Goal: Information Seeking & Learning: Compare options

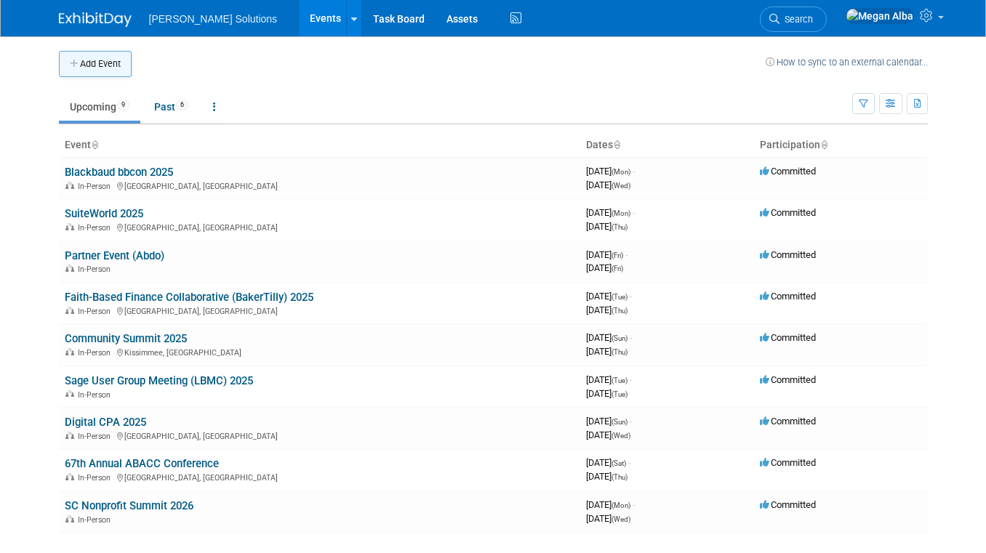
click at [89, 68] on button "Add Event" at bounding box center [95, 64] width 73 height 26
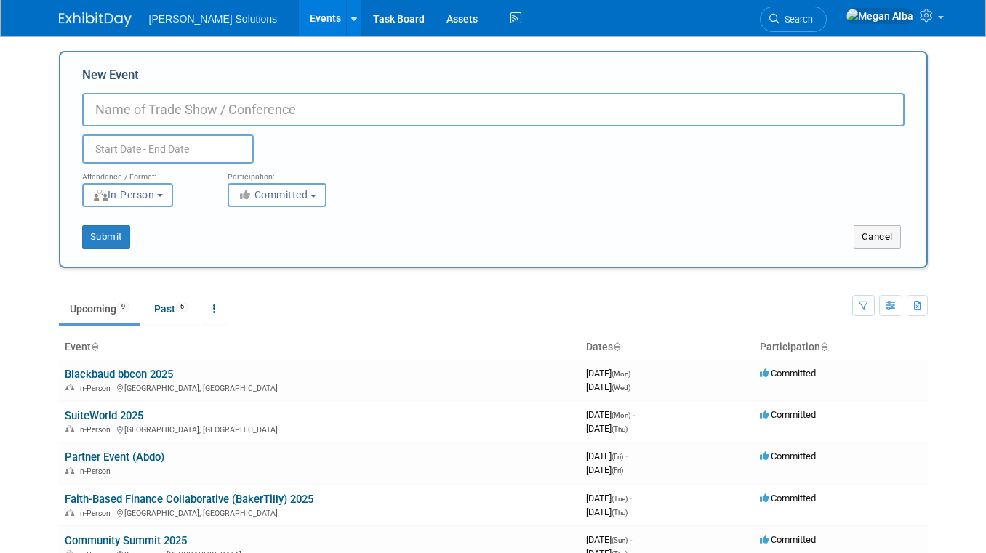
click at [320, 193] on button "Committed" at bounding box center [277, 195] width 99 height 24
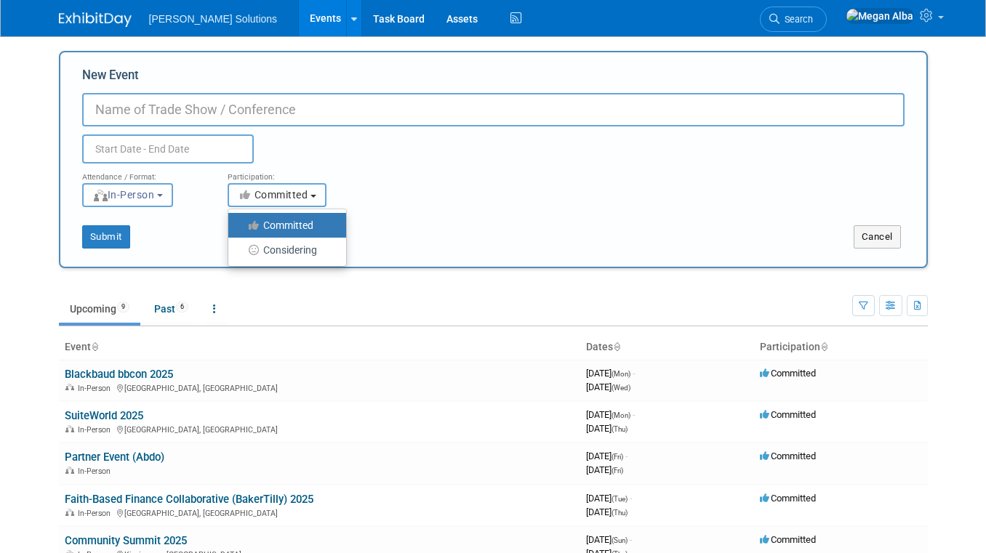
click at [320, 193] on button "Committed" at bounding box center [277, 195] width 99 height 24
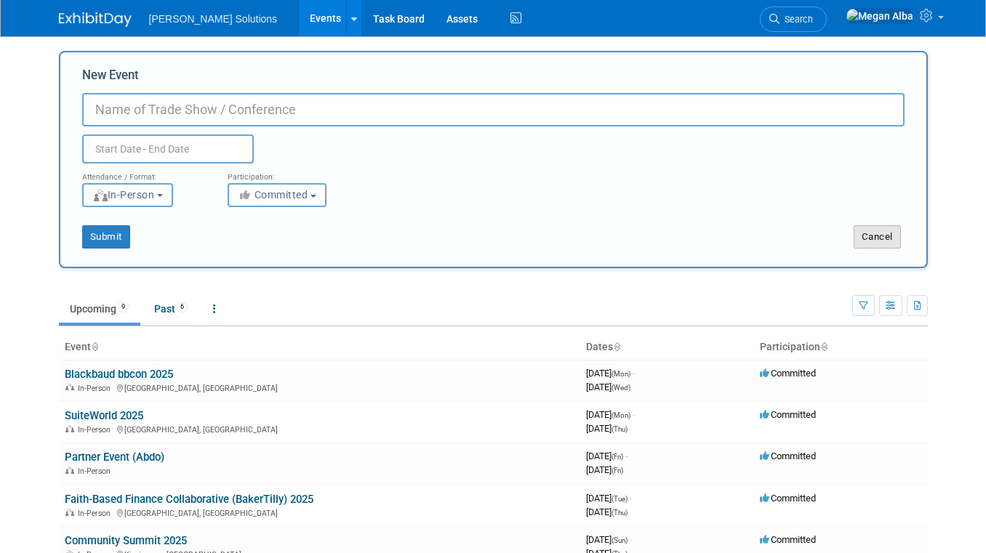
click at [876, 236] on button "Cancel" at bounding box center [877, 236] width 47 height 23
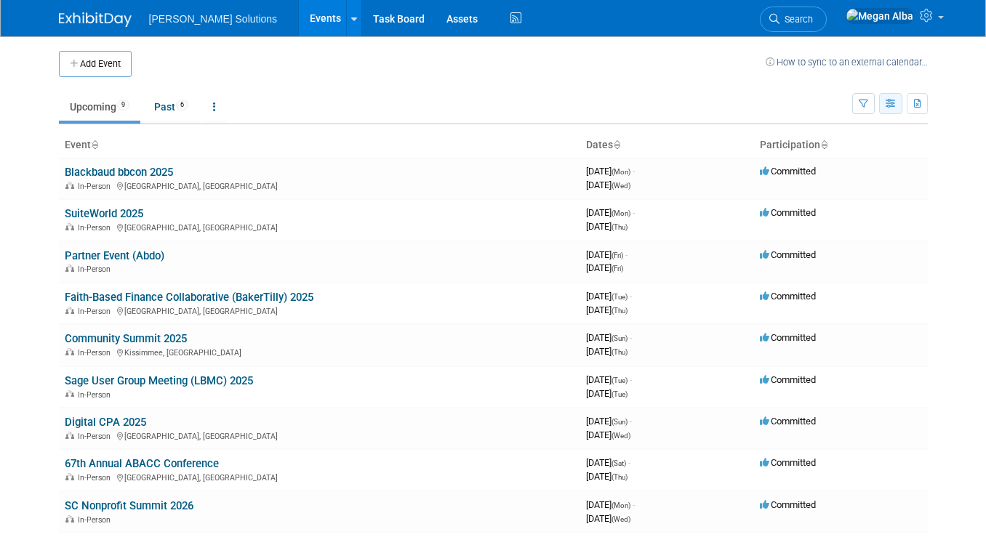
click at [890, 105] on icon "button" at bounding box center [891, 104] width 11 height 9
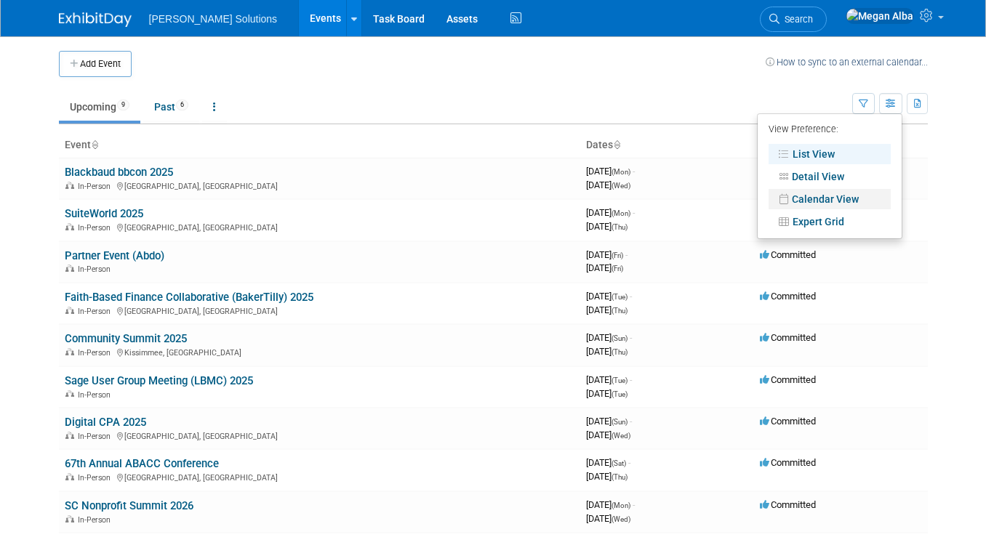
click at [814, 194] on link "Calendar View" at bounding box center [830, 199] width 122 height 20
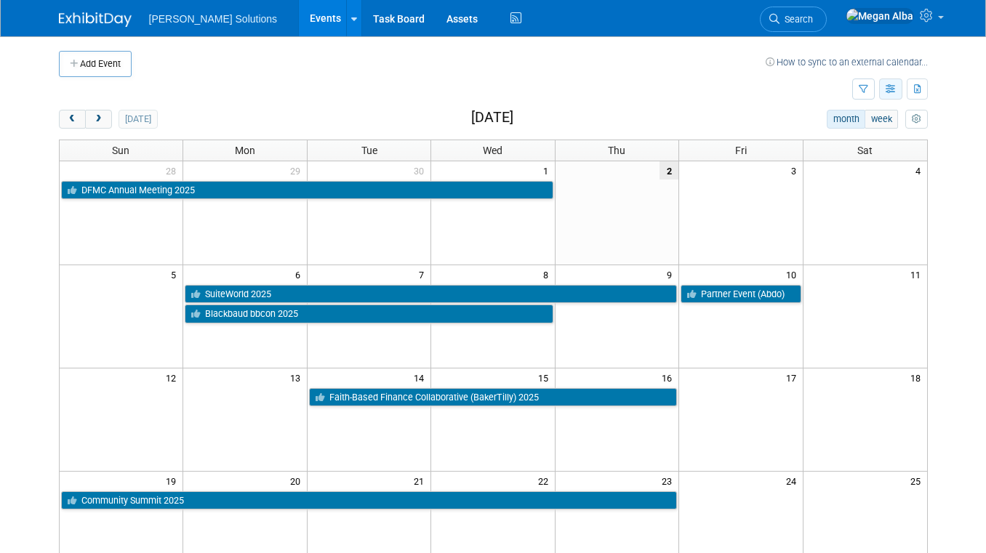
click at [884, 92] on button "button" at bounding box center [890, 89] width 23 height 21
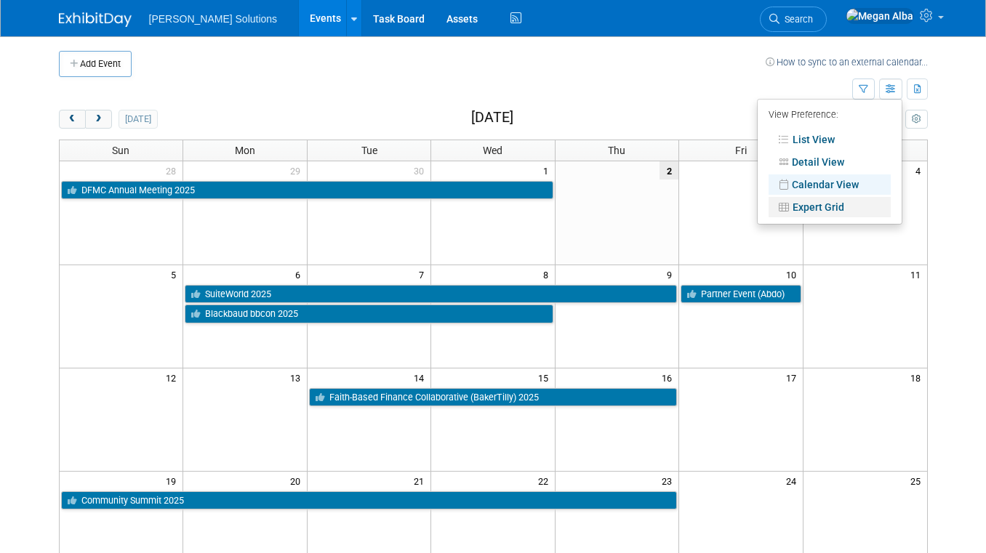
click at [828, 204] on link "Expert Grid" at bounding box center [830, 207] width 122 height 20
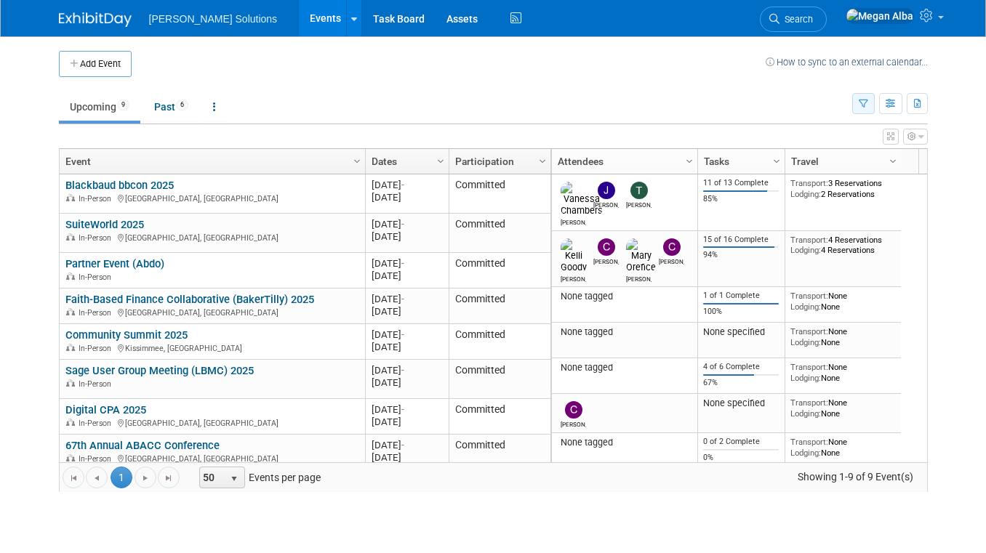
click at [861, 100] on icon "button" at bounding box center [863, 104] width 9 height 9
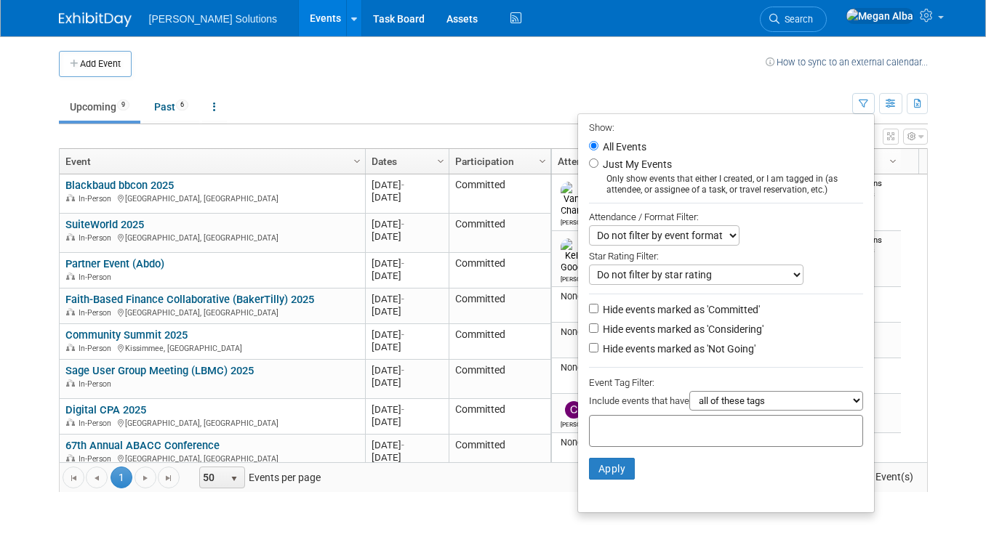
click at [785, 403] on select "all of these tags any one of these tags only and exactly these specific tags" at bounding box center [776, 401] width 174 height 20
click at [700, 68] on td at bounding box center [449, 64] width 634 height 26
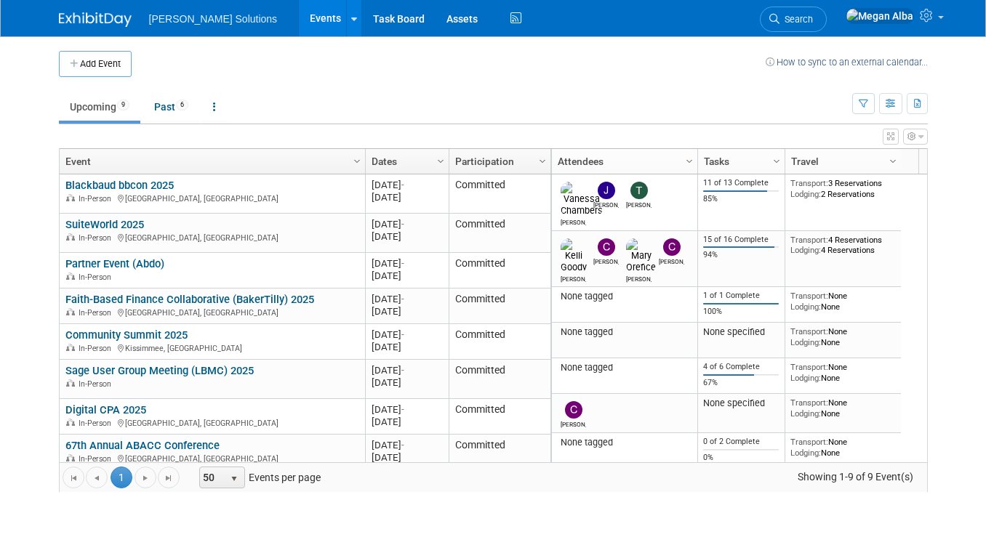
click at [918, 137] on icon "button" at bounding box center [920, 136] width 5 height 9
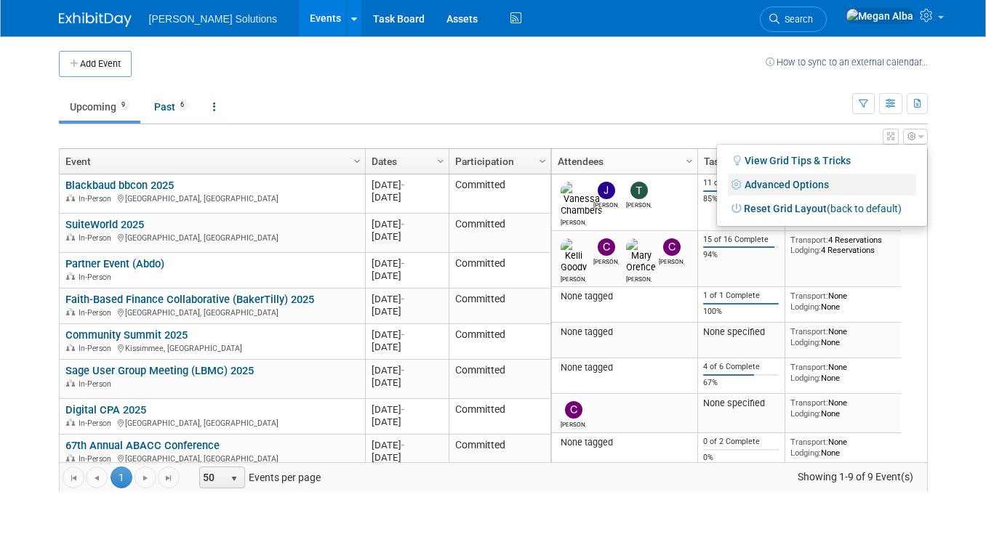
click at [816, 180] on link "Advanced Options" at bounding box center [822, 185] width 188 height 22
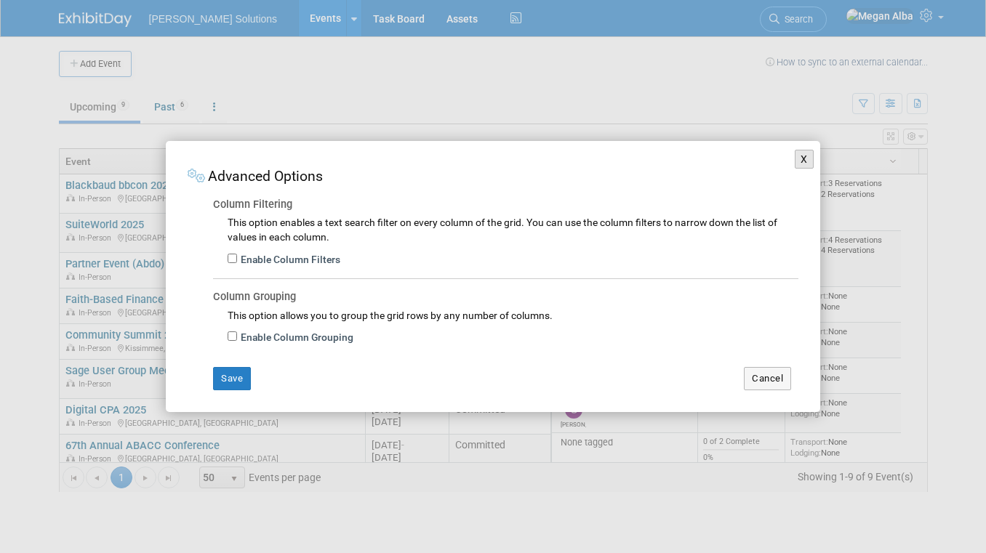
click at [799, 154] on button "X" at bounding box center [804, 159] width 19 height 19
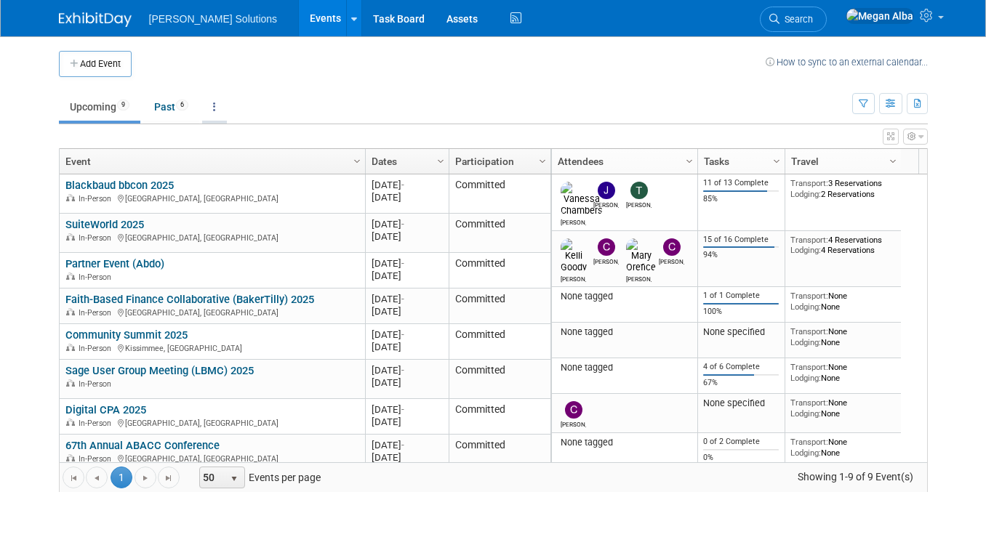
click at [216, 103] on icon at bounding box center [214, 107] width 3 height 10
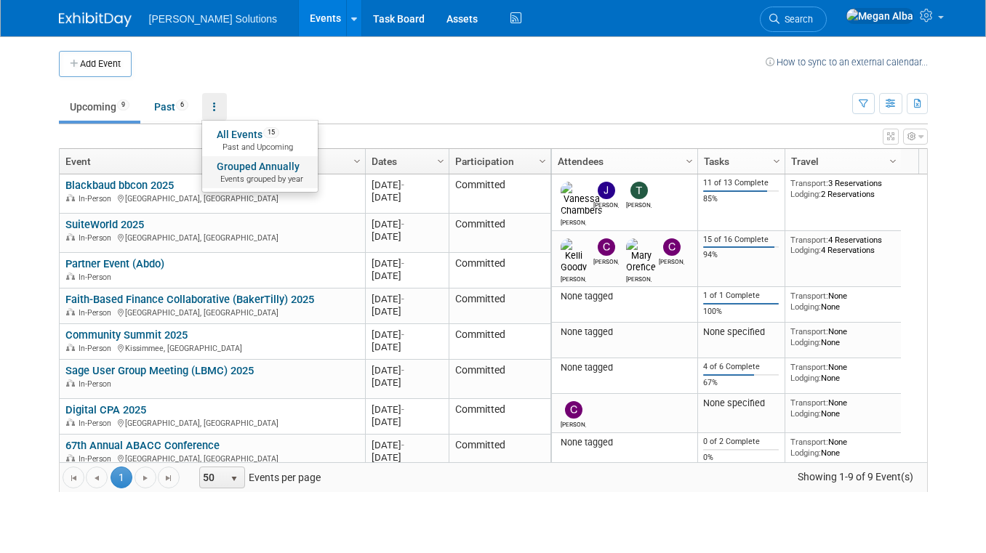
click at [241, 175] on span "Events grouped by year" at bounding box center [260, 180] width 87 height 12
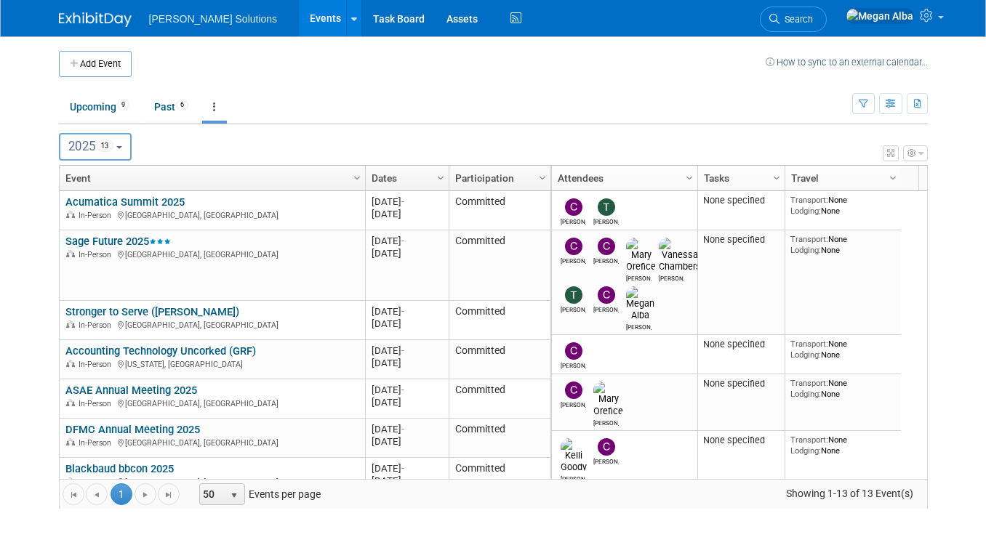
click at [132, 149] on button "2025 13" at bounding box center [95, 147] width 73 height 28
click at [108, 210] on span "2" at bounding box center [109, 210] width 12 height 12
click at [71, 210] on input "2026 2" at bounding box center [66, 210] width 9 height 9
select select "2026"
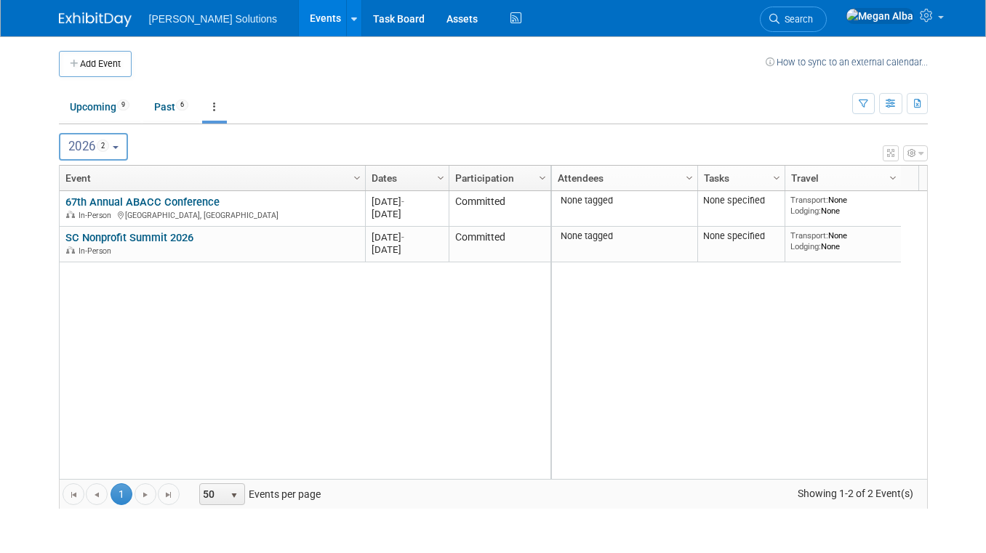
click at [110, 145] on span "2" at bounding box center [103, 146] width 13 height 12
click at [107, 177] on span "13" at bounding box center [111, 181] width 16 height 12
click at [71, 177] on input "2025 13" at bounding box center [66, 180] width 9 height 9
select select "2025"
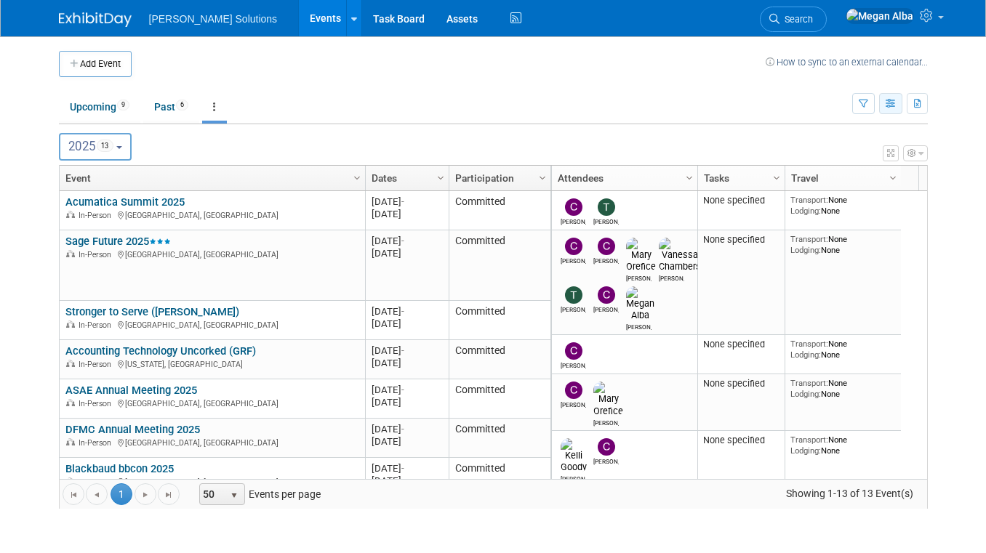
click at [892, 107] on icon "button" at bounding box center [891, 104] width 11 height 9
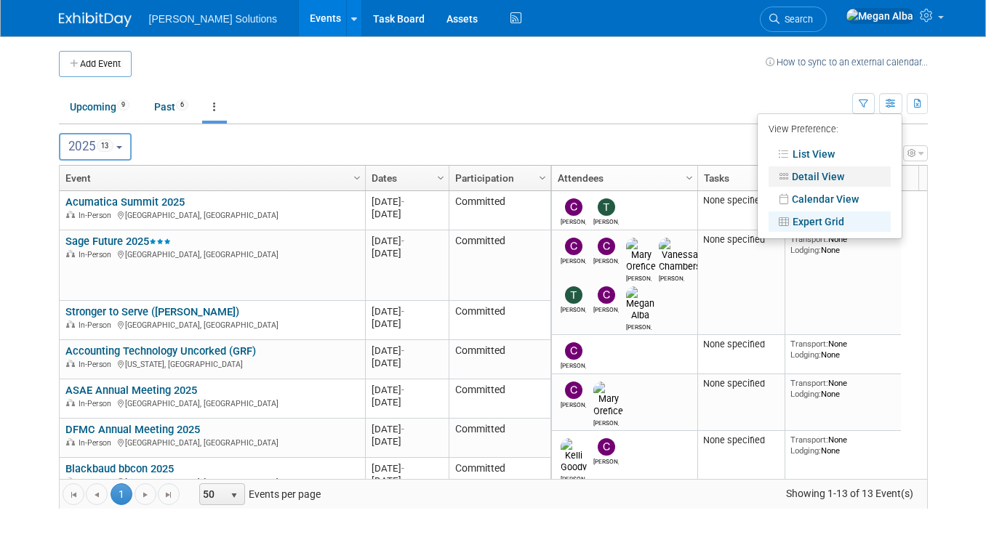
click at [824, 177] on link "Detail View" at bounding box center [830, 177] width 122 height 20
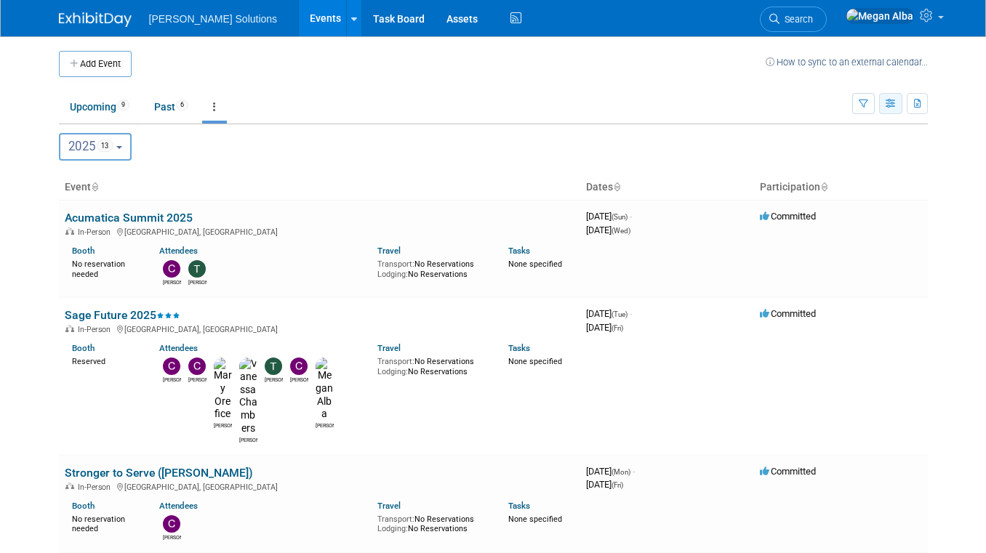
click at [887, 96] on button "button" at bounding box center [890, 103] width 23 height 21
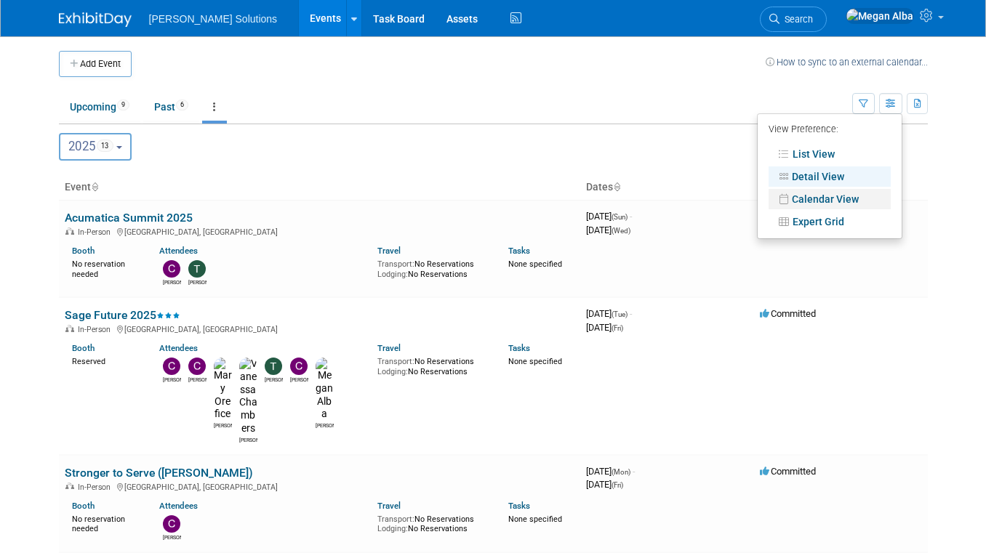
click at [828, 194] on link "Calendar View" at bounding box center [830, 199] width 122 height 20
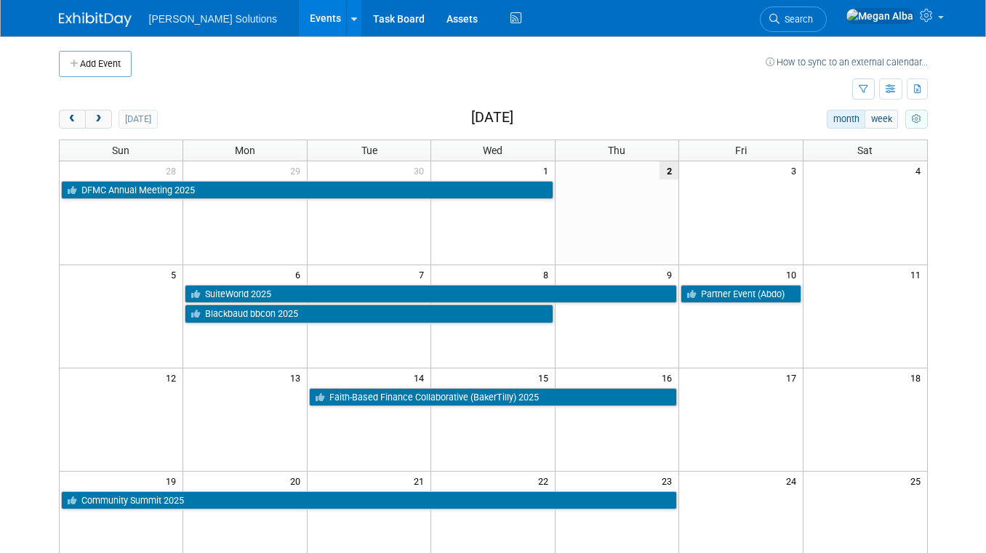
click at [918, 119] on icon "myCustomButton" at bounding box center [916, 119] width 9 height 9
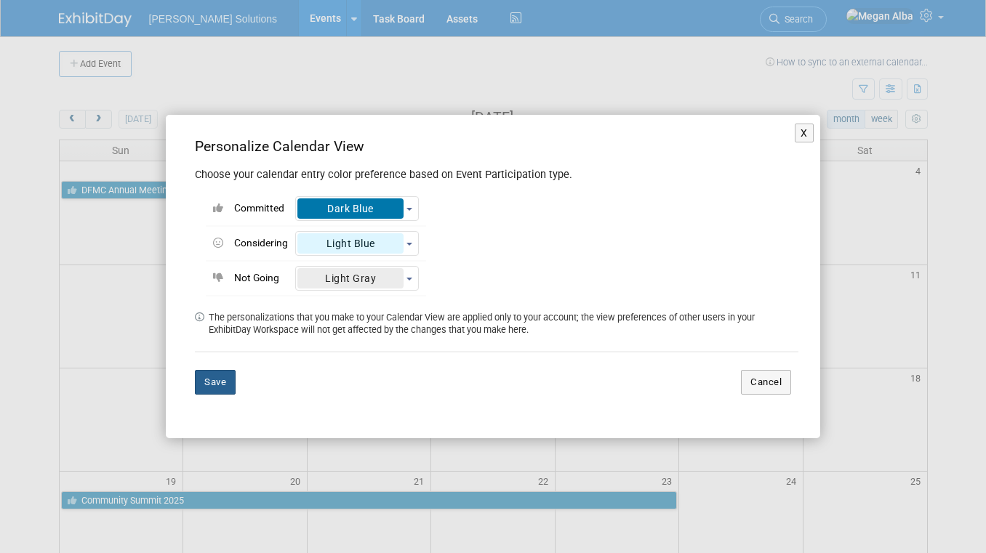
click at [223, 385] on button "Save" at bounding box center [215, 382] width 41 height 25
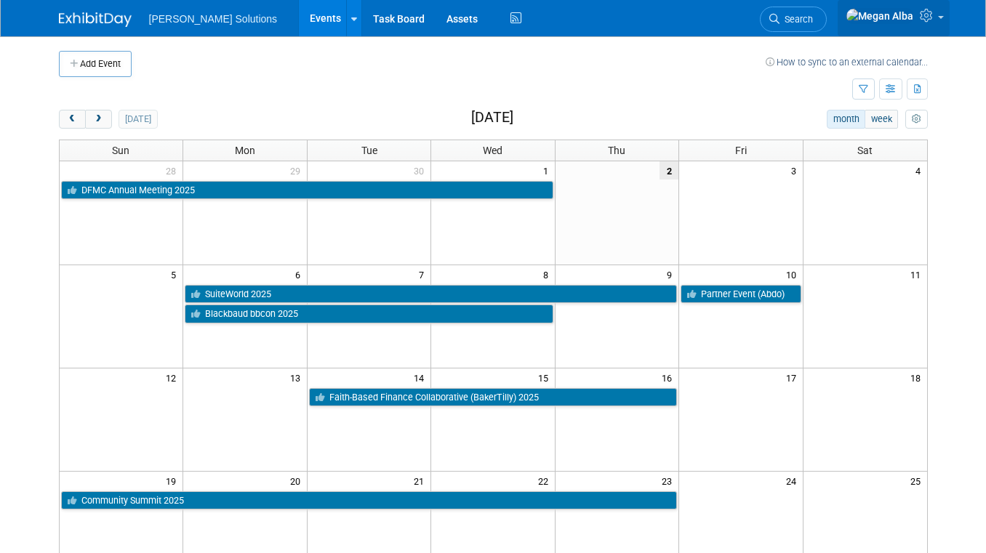
click at [934, 17] on icon at bounding box center [928, 15] width 17 height 13
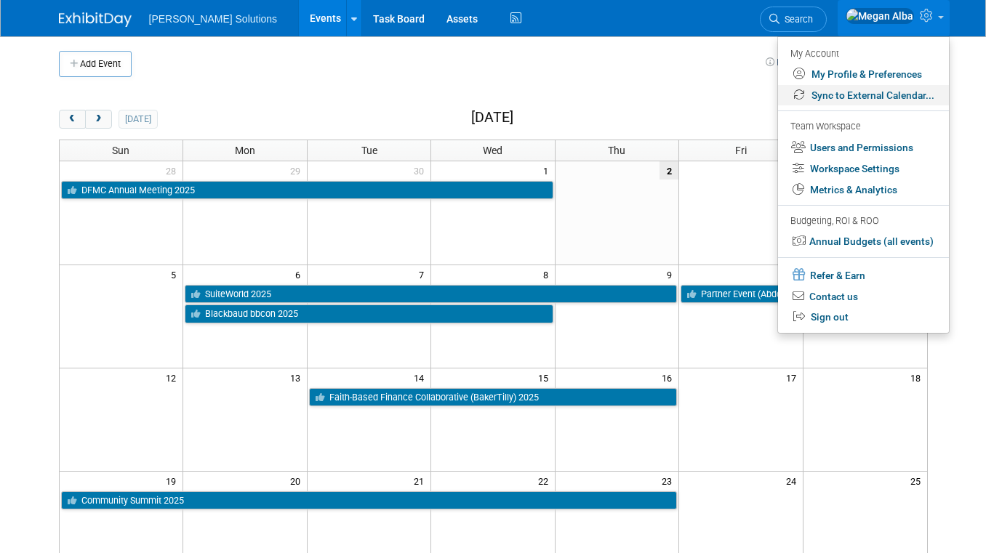
click at [881, 93] on link "Sync to External Calendar..." at bounding box center [863, 95] width 171 height 21
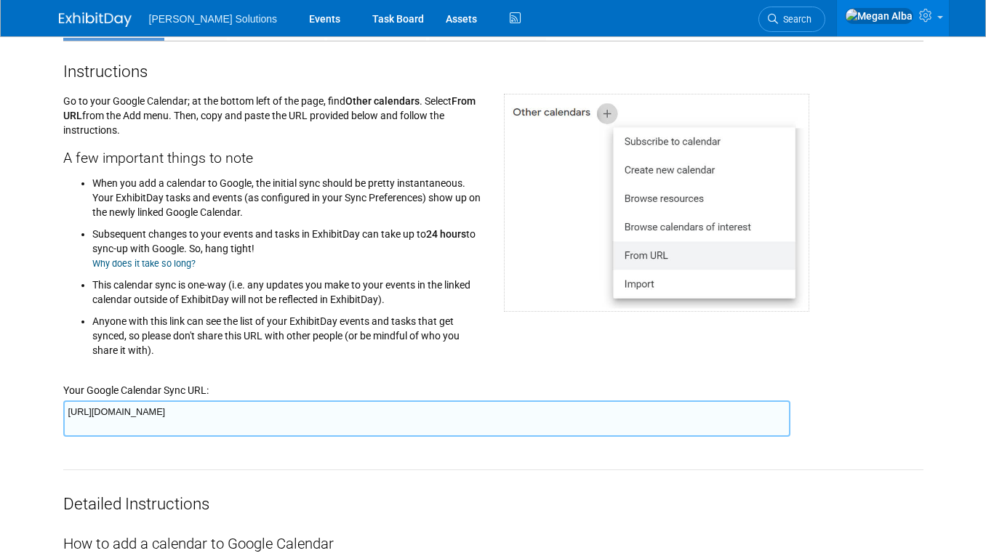
scroll to position [163, 0]
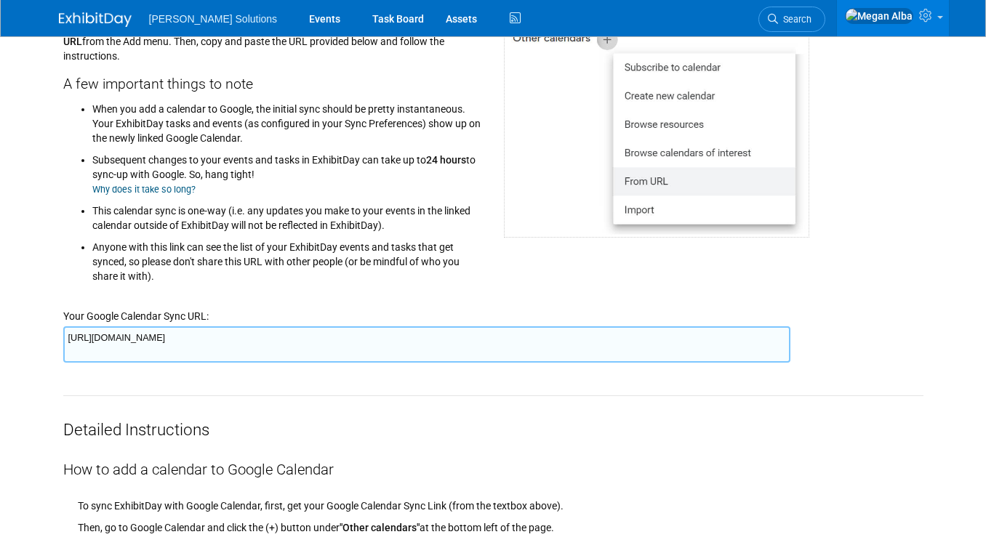
click at [344, 335] on textarea "[URL][DOMAIN_NAME]" at bounding box center [426, 345] width 727 height 36
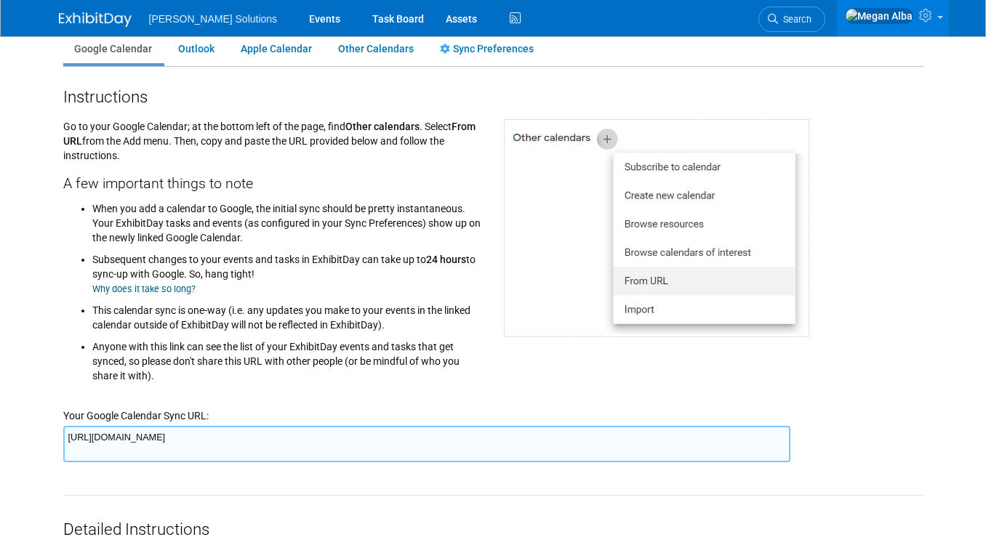
scroll to position [0, 0]
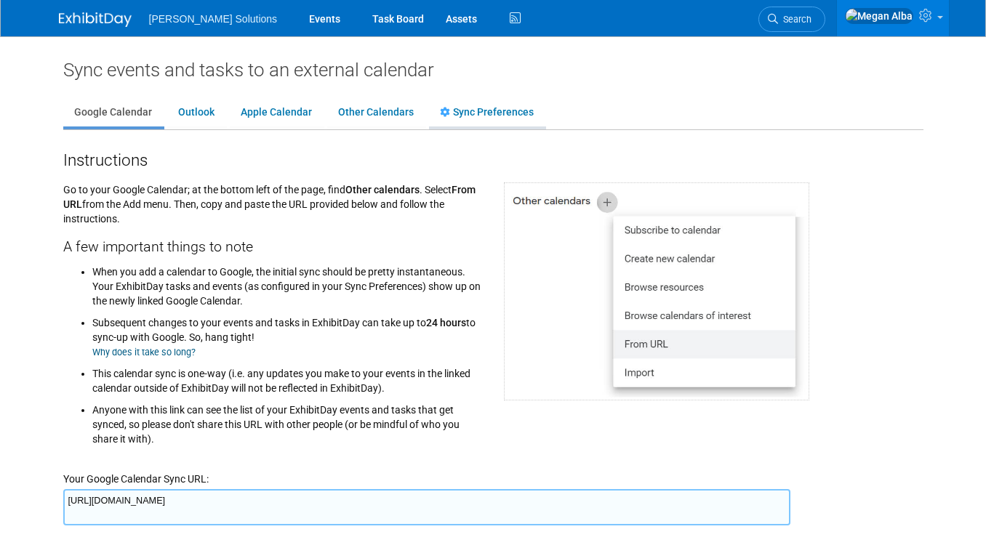
click at [498, 114] on link "Sync Preferences" at bounding box center [487, 113] width 116 height 28
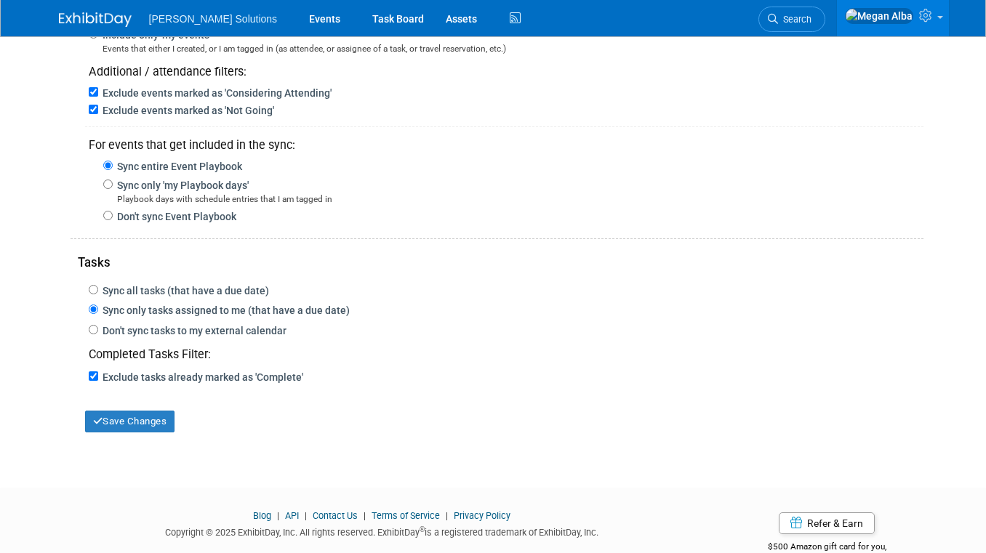
scroll to position [230, 0]
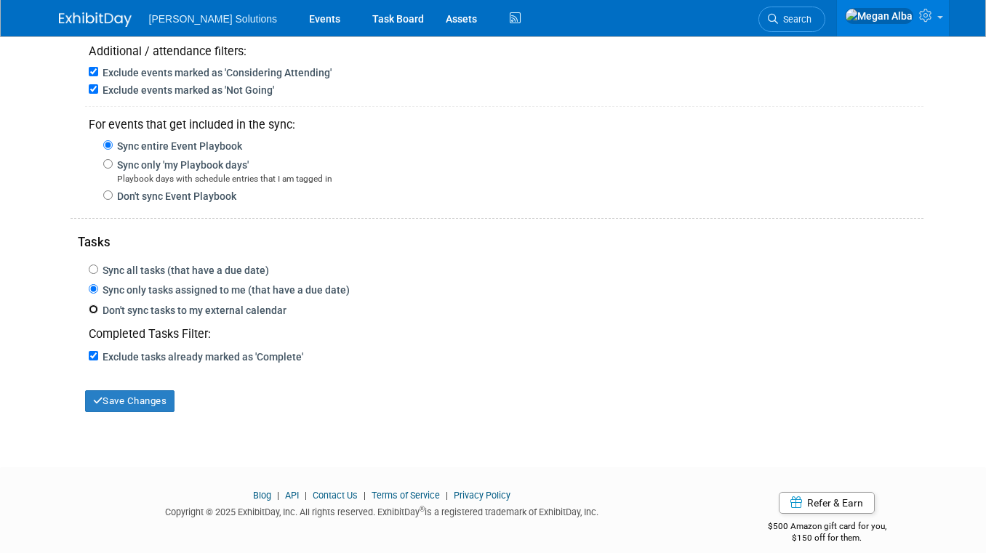
click at [91, 308] on input "Don't sync tasks to my external calendar" at bounding box center [93, 309] width 9 height 9
radio input "true"
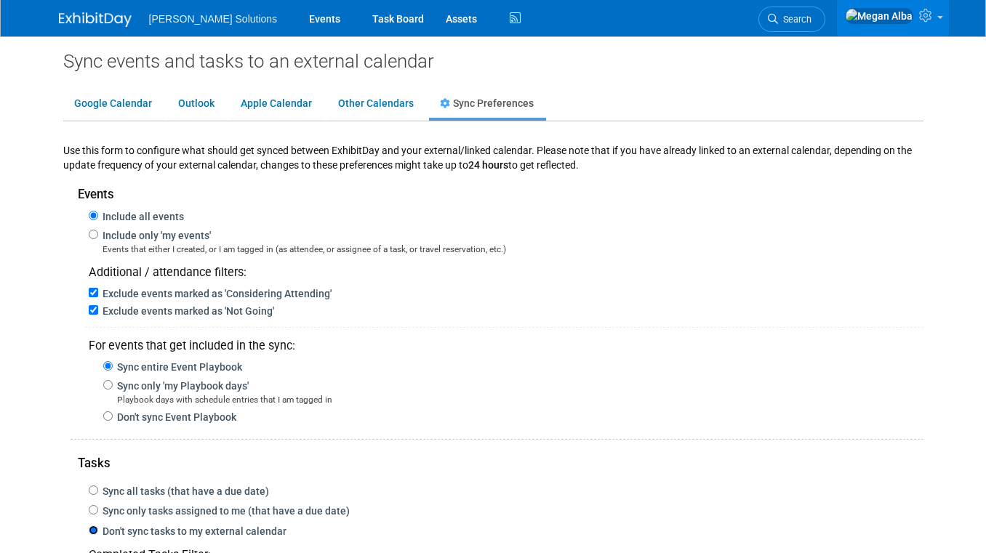
scroll to position [9, 0]
click at [215, 100] on link "Outlook" at bounding box center [196, 104] width 58 height 28
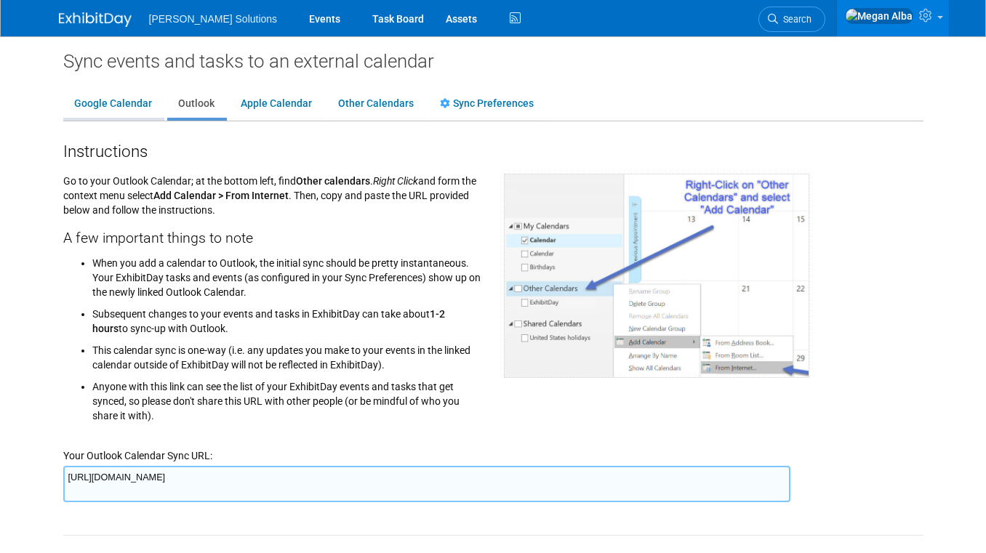
click at [121, 105] on link "Google Calendar" at bounding box center [113, 104] width 100 height 28
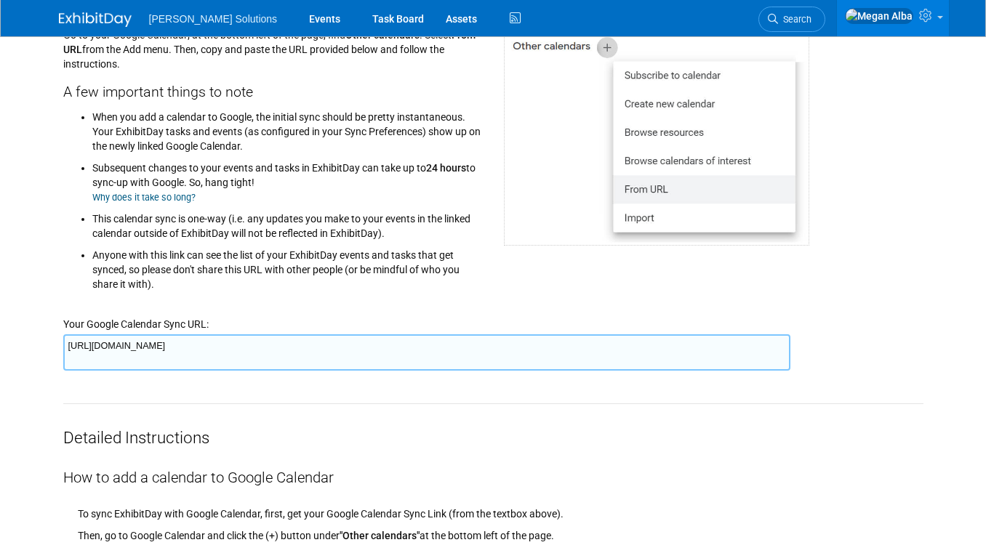
scroll to position [0, 0]
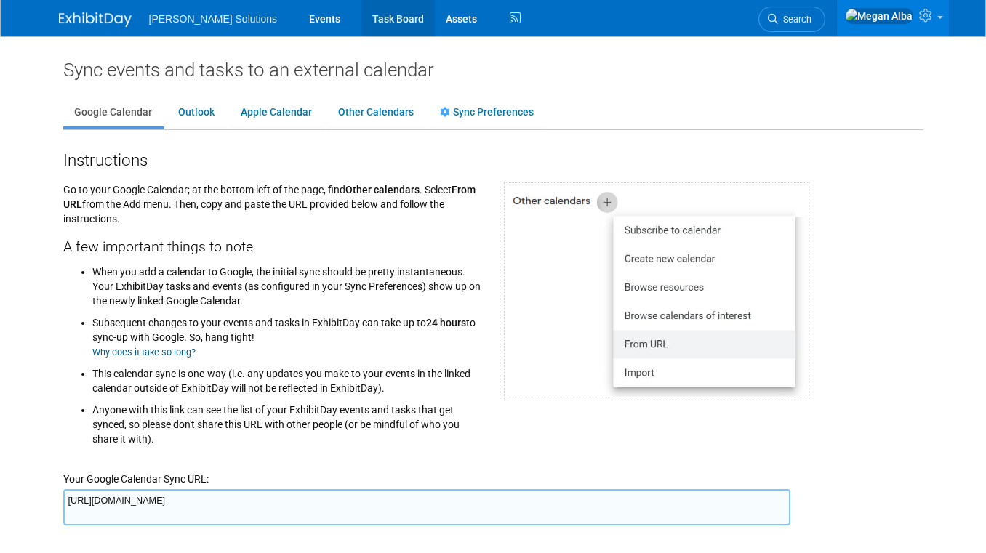
click at [361, 17] on link "Task Board" at bounding box center [397, 18] width 73 height 36
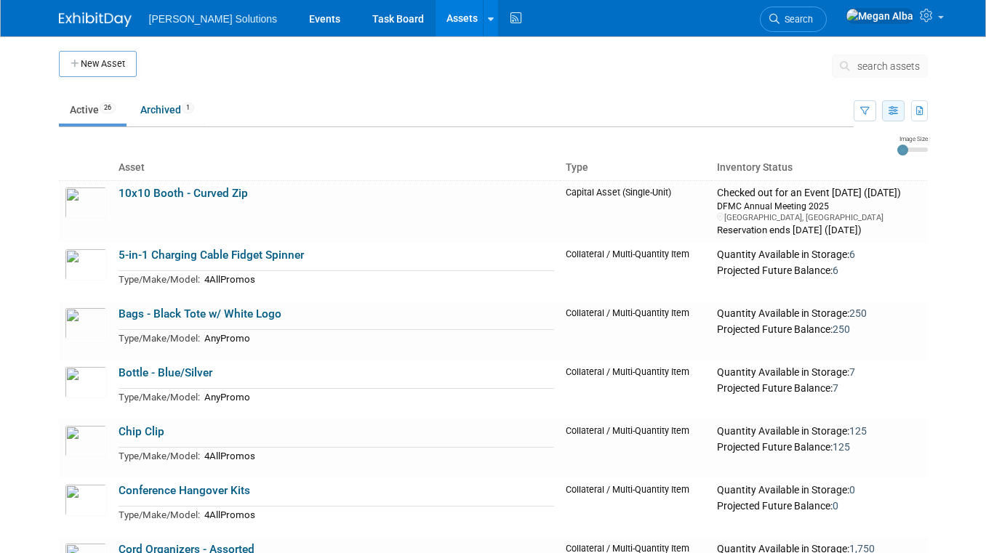
click at [896, 115] on icon "button" at bounding box center [893, 111] width 9 height 9
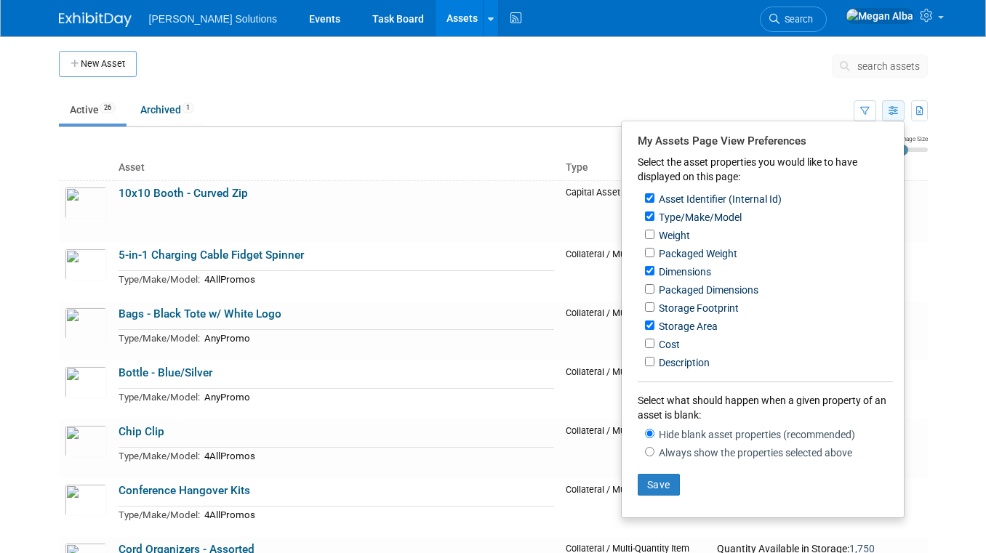
click at [896, 115] on icon "button" at bounding box center [893, 111] width 9 height 9
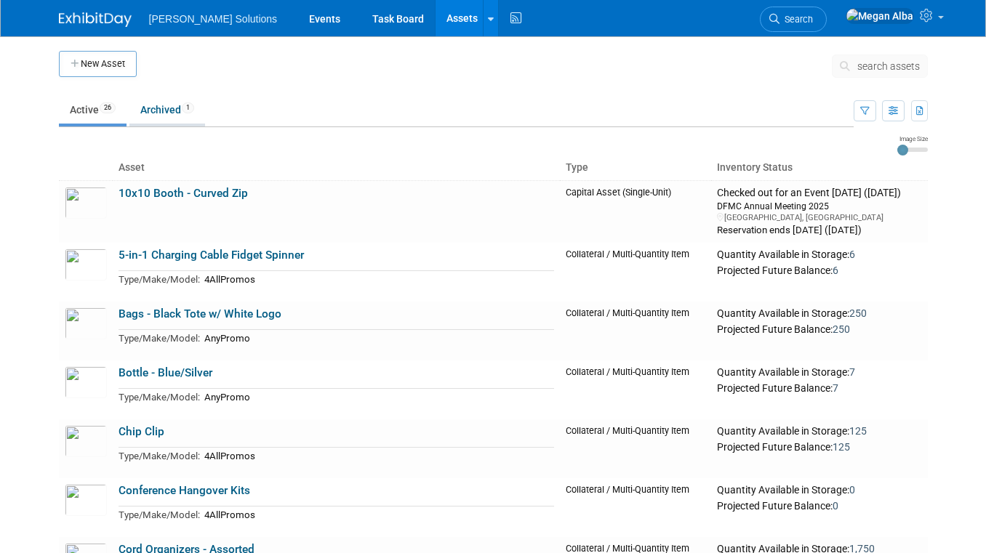
click at [164, 109] on link "Archived 1" at bounding box center [167, 110] width 76 height 28
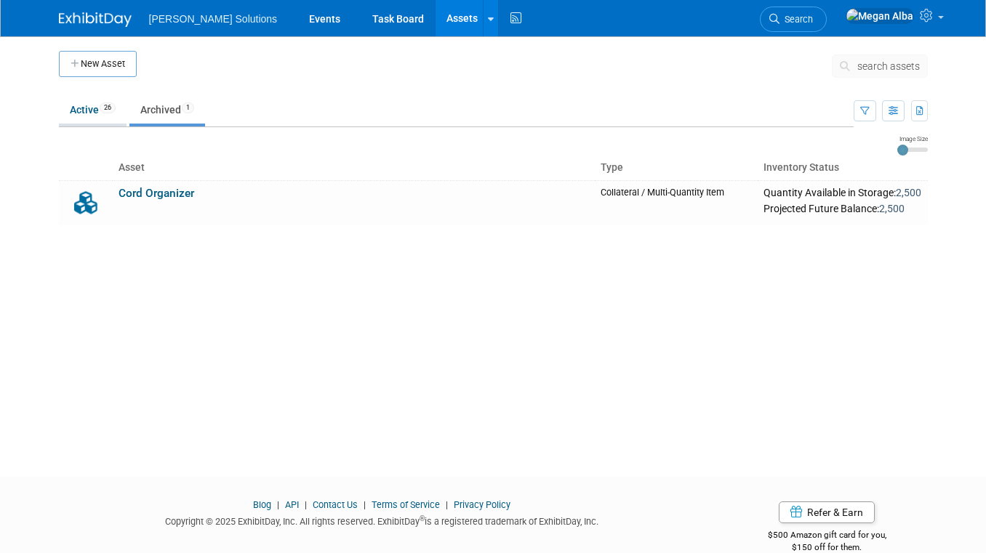
click at [71, 113] on link "Active 26" at bounding box center [93, 110] width 68 height 28
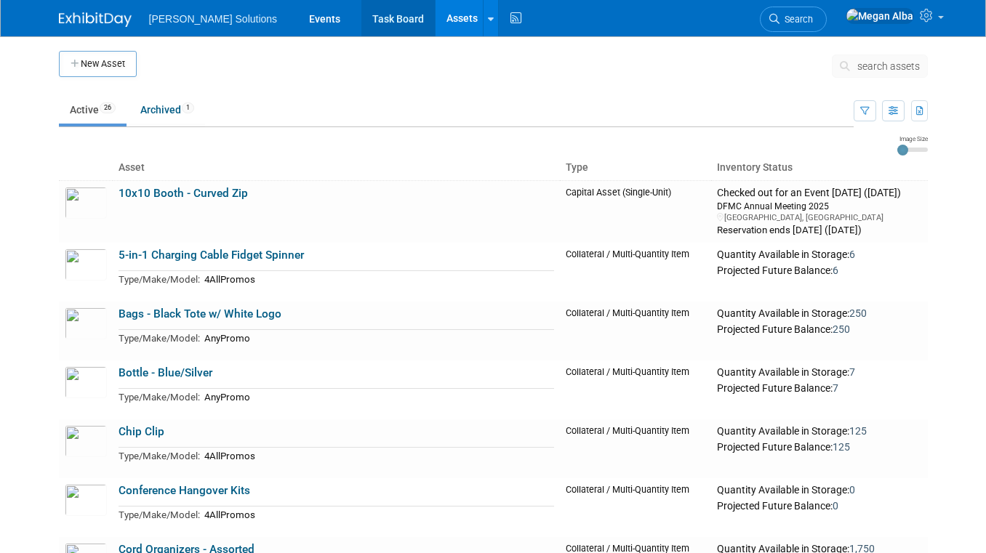
click at [361, 21] on link "Task Board" at bounding box center [397, 18] width 73 height 36
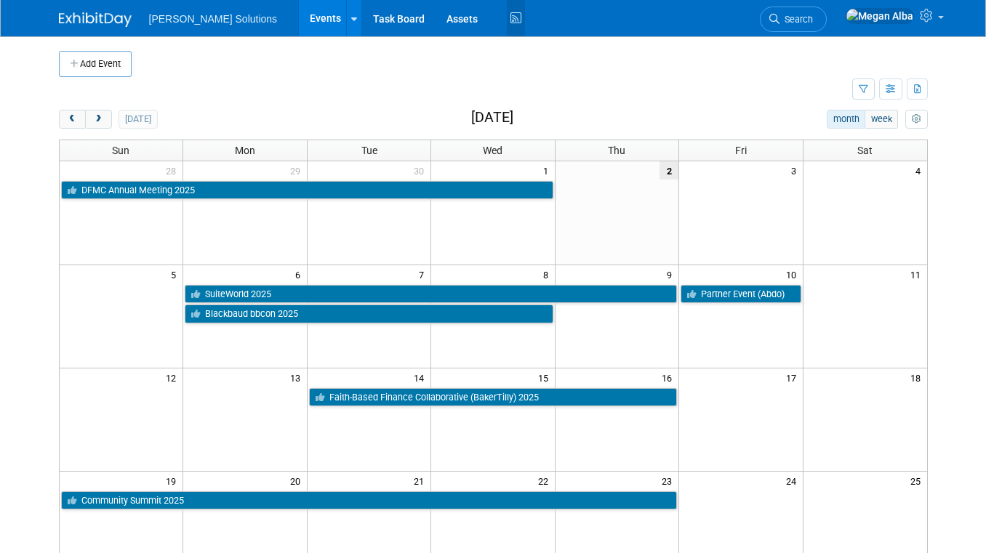
click at [507, 14] on icon at bounding box center [516, 18] width 18 height 23
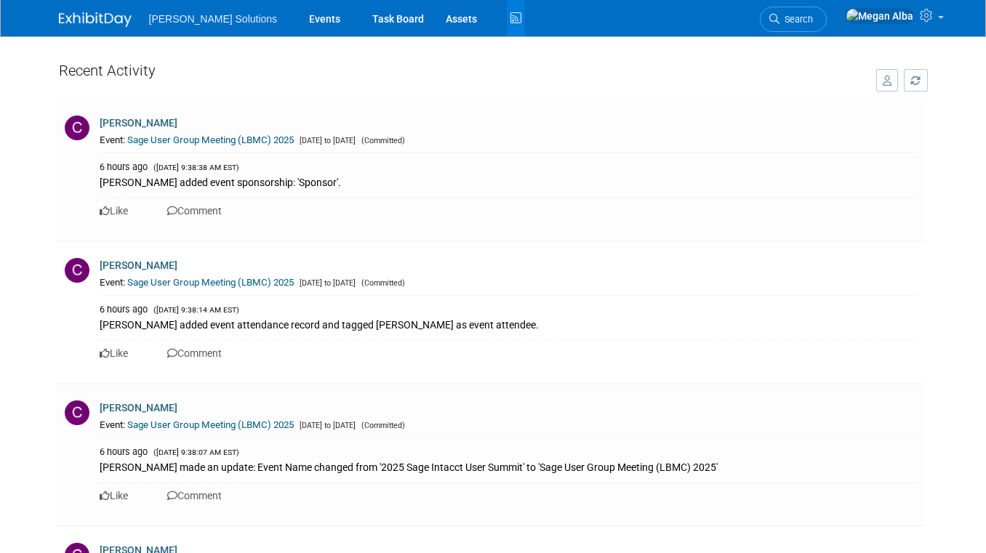
click at [188, 17] on span "[PERSON_NAME] Solutions" at bounding box center [213, 19] width 129 height 12
click at [932, 16] on icon at bounding box center [928, 15] width 17 height 13
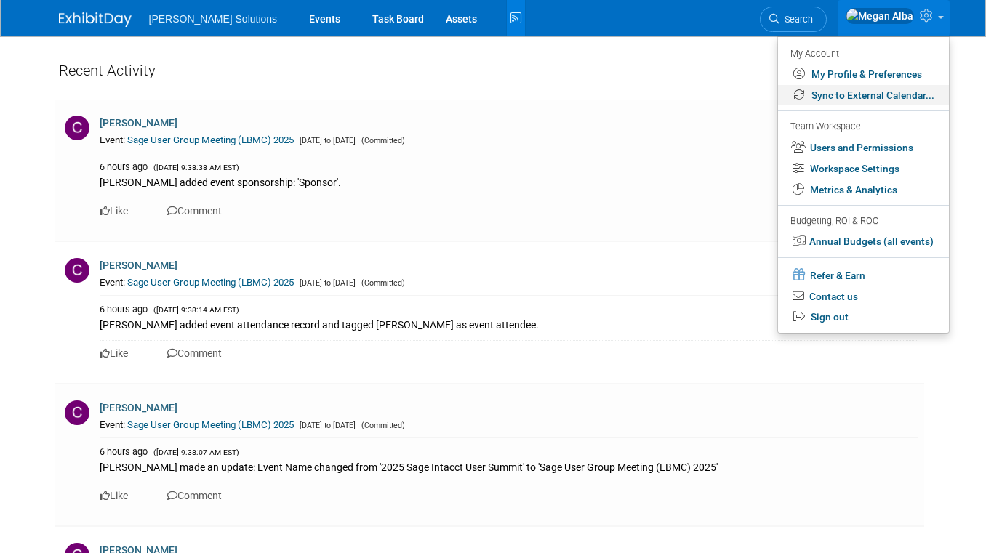
click at [844, 91] on link "Sync to External Calendar..." at bounding box center [863, 95] width 171 height 21
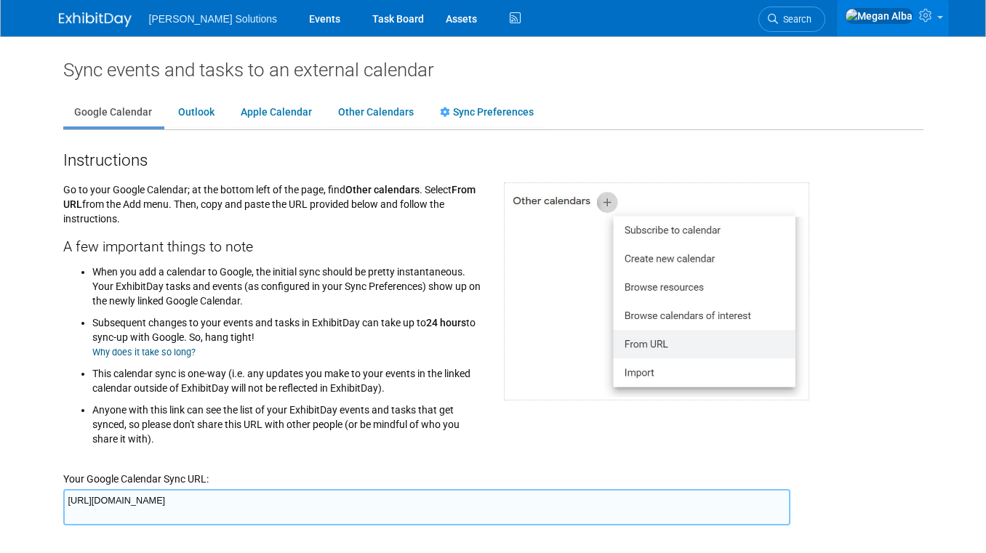
click at [940, 23] on link at bounding box center [893, 18] width 112 height 36
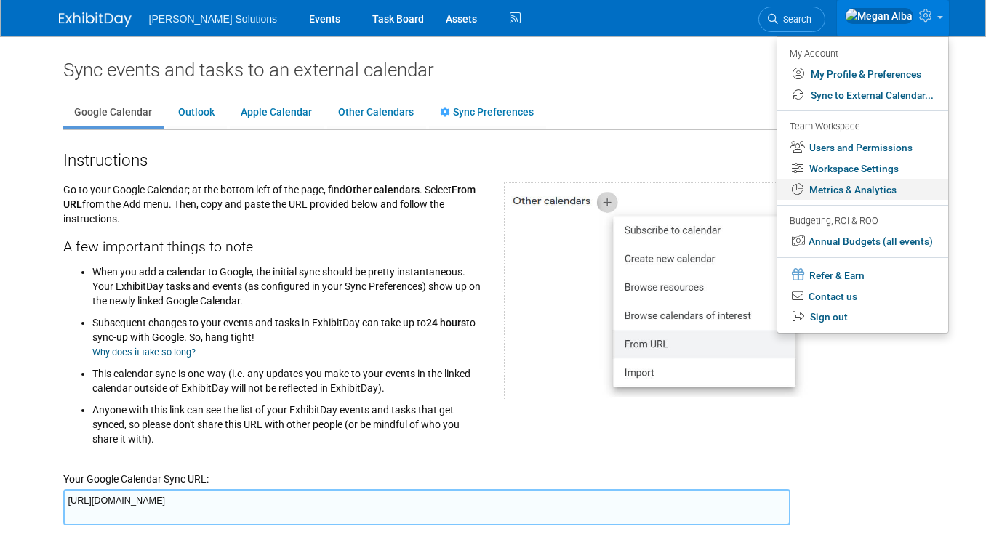
click at [844, 185] on link "Metrics & Analytics" at bounding box center [862, 190] width 171 height 21
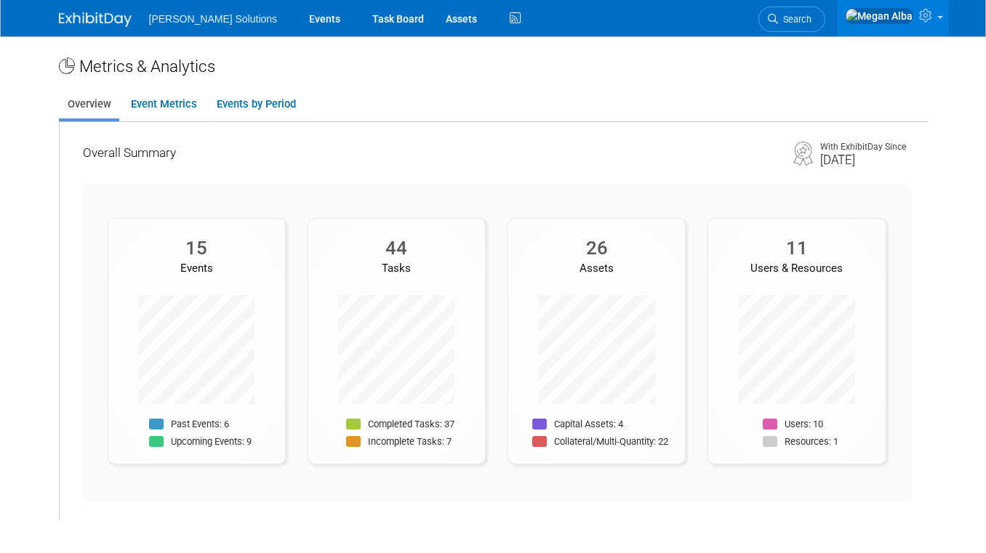
click at [937, 14] on link at bounding box center [893, 18] width 112 height 36
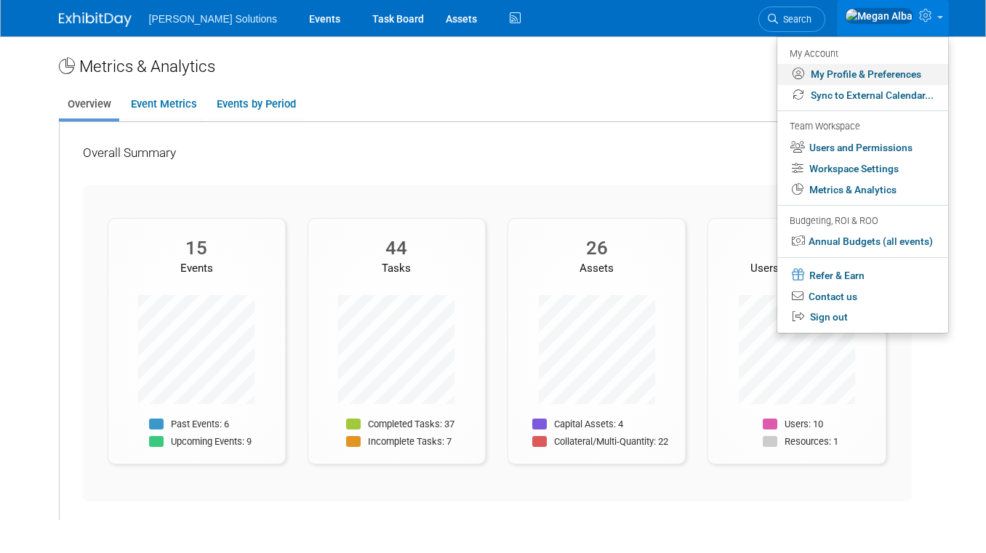
click at [810, 76] on link "My Profile & Preferences" at bounding box center [862, 74] width 171 height 21
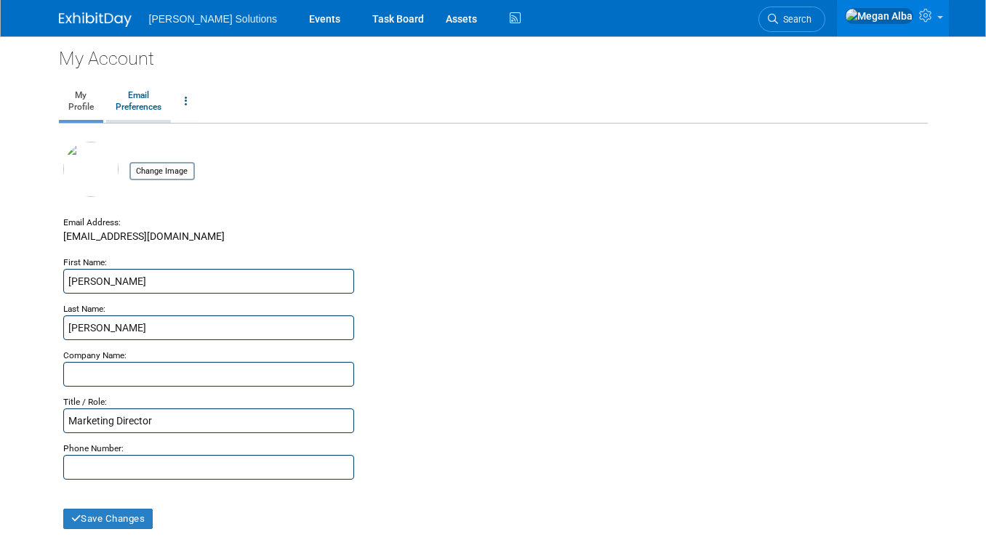
click at [147, 113] on link "Email Preferences" at bounding box center [138, 102] width 65 height 36
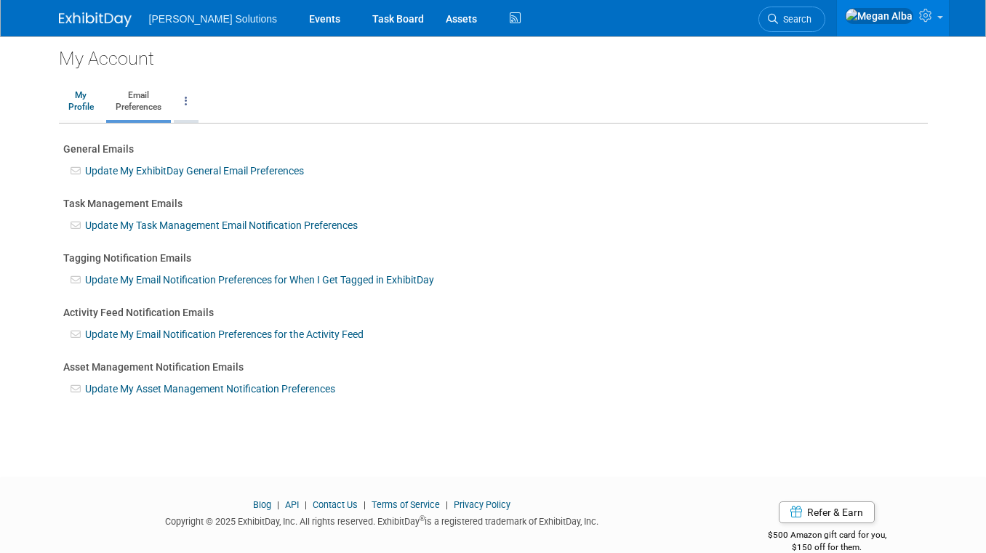
click at [186, 104] on icon at bounding box center [186, 101] width 3 height 10
click at [923, 19] on icon at bounding box center [927, 15] width 17 height 13
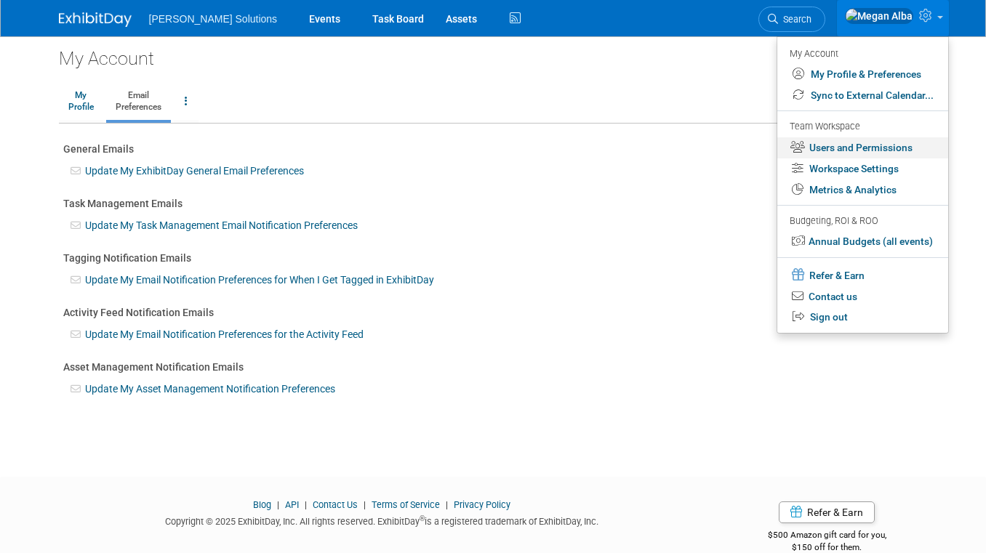
click at [844, 143] on link "Users and Permissions" at bounding box center [862, 147] width 171 height 21
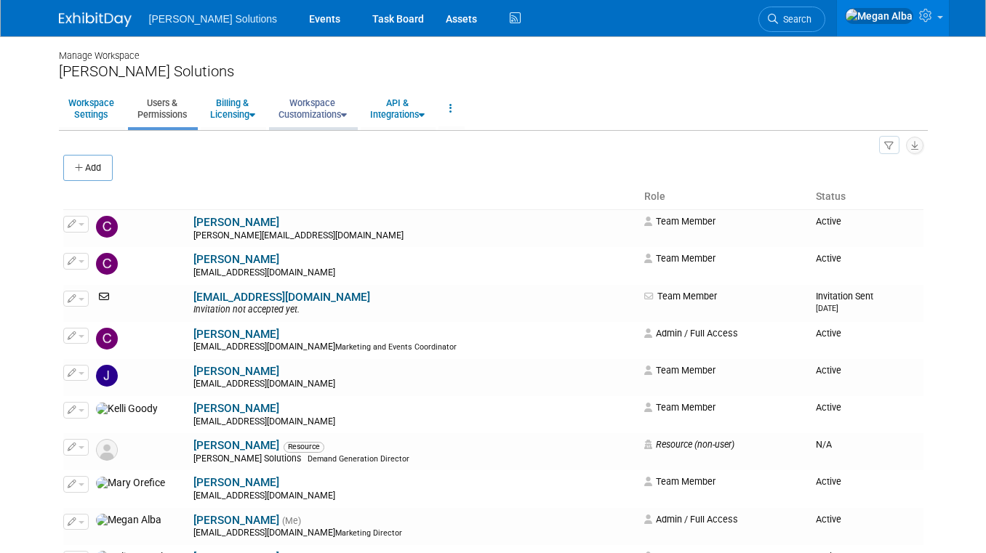
click at [334, 108] on link "Workspace Customizations" at bounding box center [312, 109] width 87 height 36
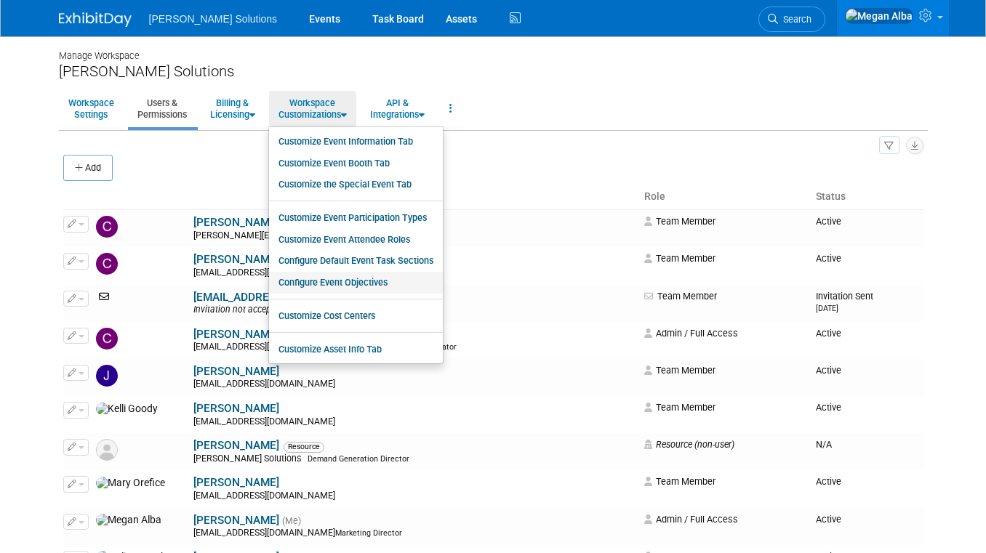
click at [335, 284] on link "Configure Event Objectives" at bounding box center [356, 283] width 174 height 22
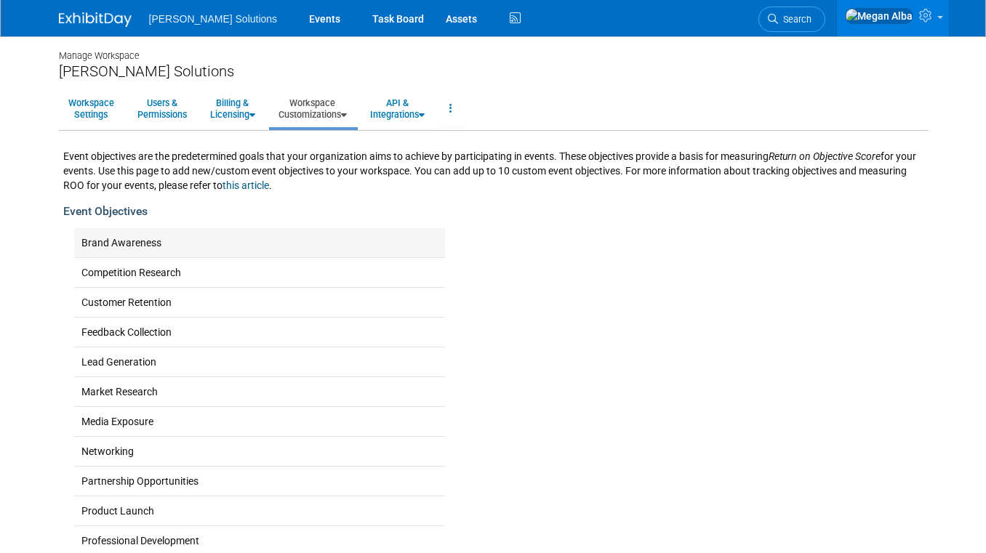
click at [135, 250] on td "Brand Awareness" at bounding box center [259, 243] width 371 height 30
click at [345, 106] on link "Workspace Customizations" at bounding box center [312, 109] width 87 height 36
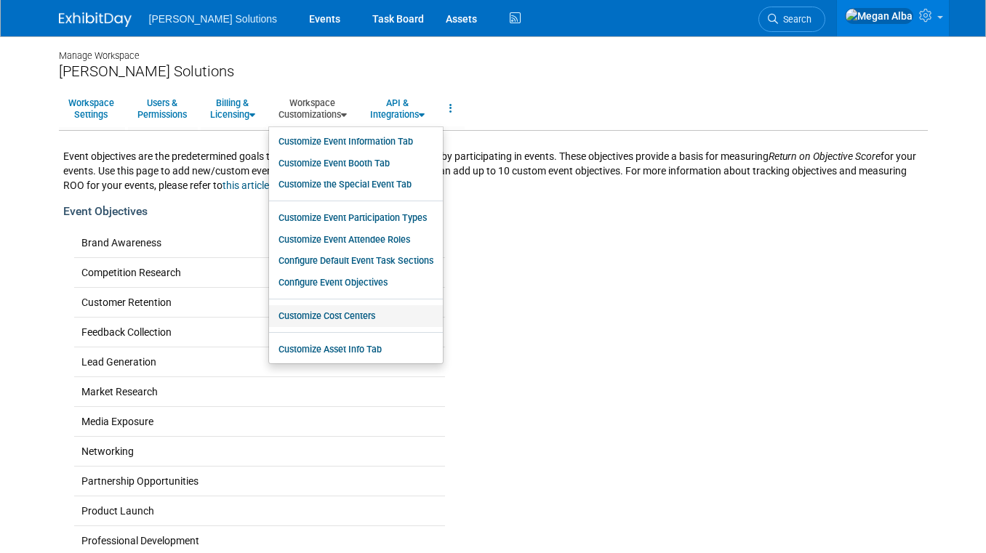
click at [348, 315] on link "Customize Cost Centers" at bounding box center [356, 316] width 174 height 22
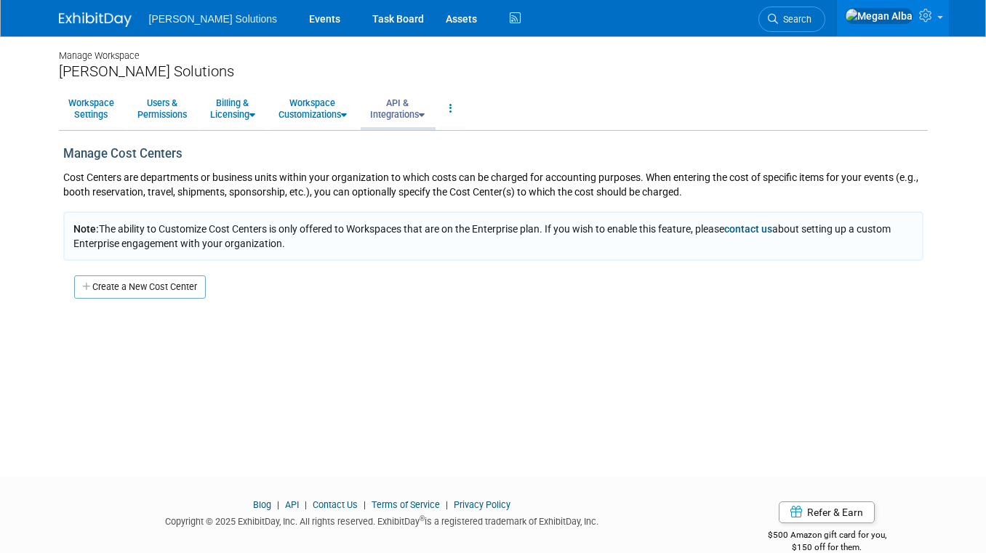
click at [412, 107] on link "API & Integrations" at bounding box center [397, 109] width 73 height 36
click at [403, 139] on link "API Access" at bounding box center [418, 142] width 115 height 22
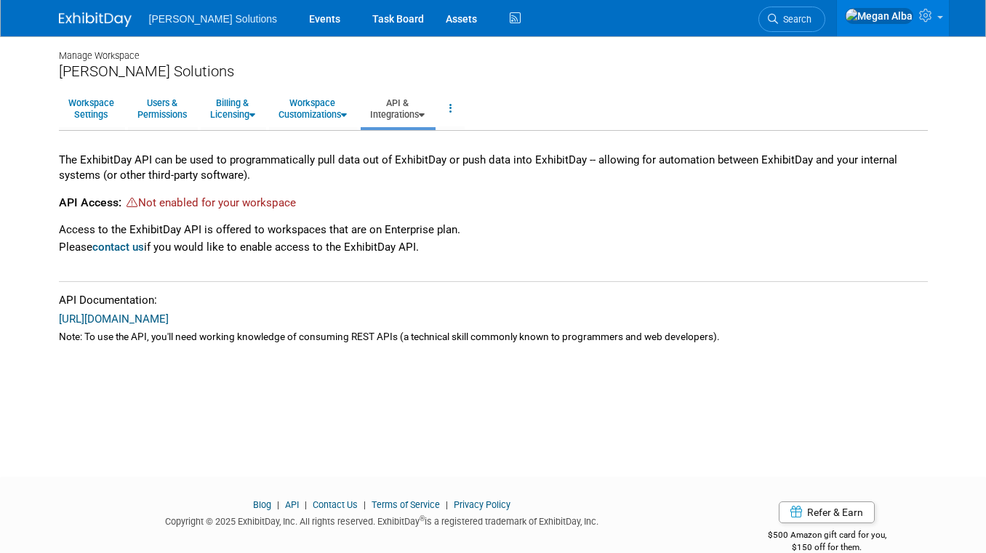
click at [118, 317] on link "https://api.exhibitday.com" at bounding box center [114, 319] width 110 height 13
click at [175, 111] on link "Users & Permissions" at bounding box center [162, 109] width 68 height 36
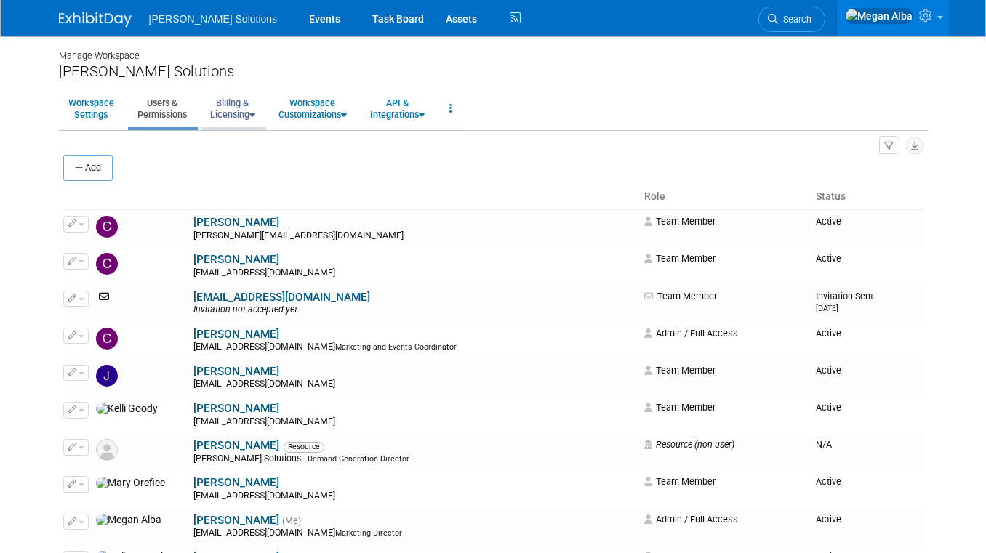
click at [247, 111] on link "Billing & Licensing" at bounding box center [233, 109] width 64 height 36
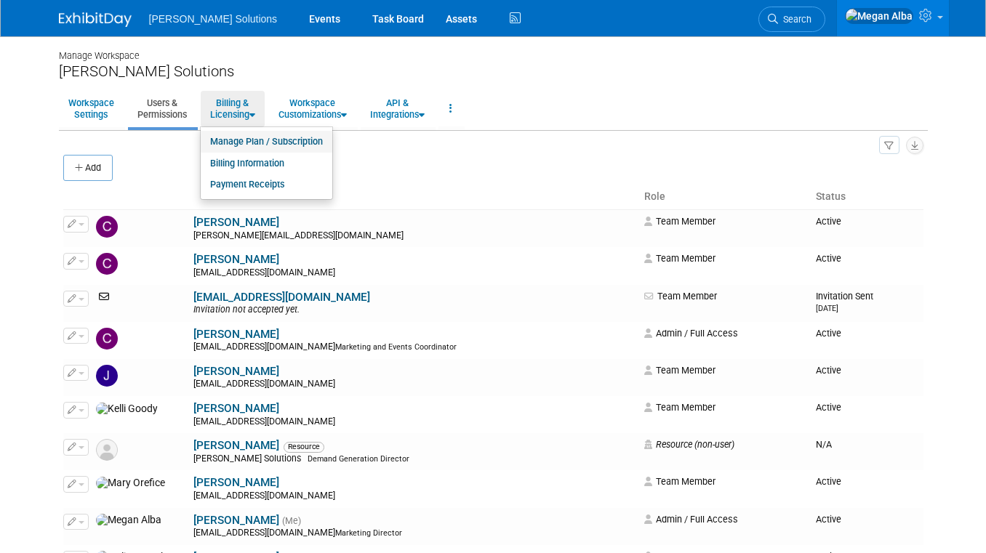
click at [235, 143] on link "Manage Plan / Subscription" at bounding box center [267, 142] width 132 height 22
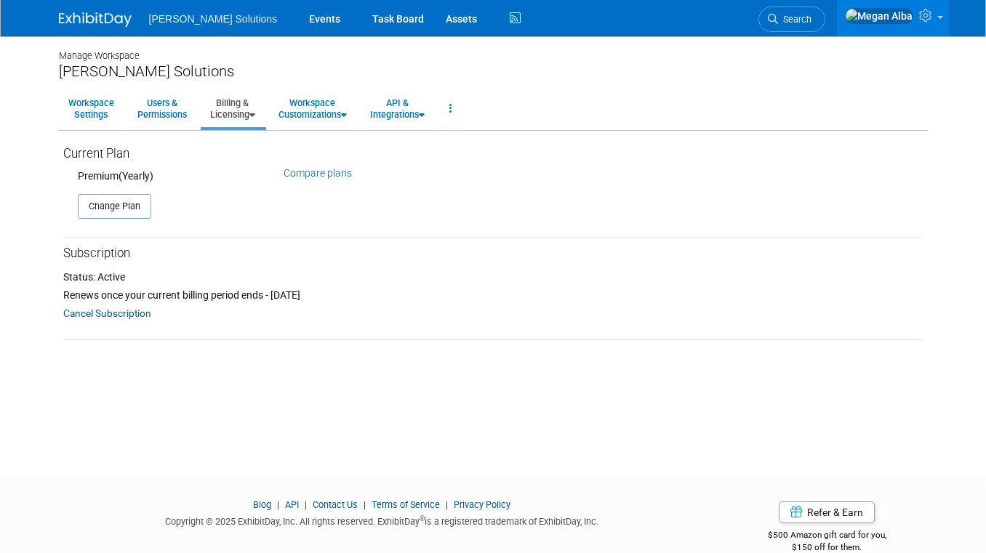
click at [301, 171] on link "Compare plans" at bounding box center [318, 173] width 68 height 12
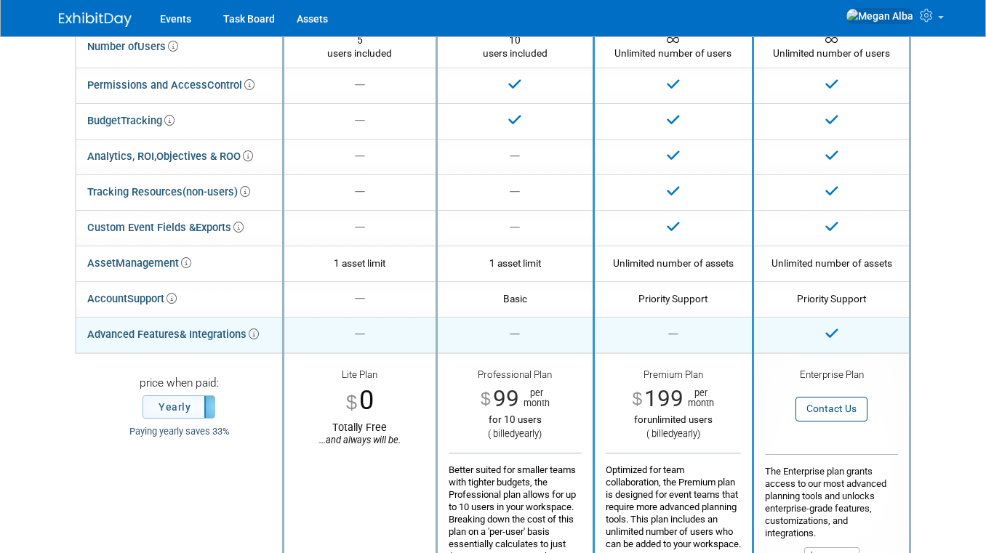
scroll to position [58, 0]
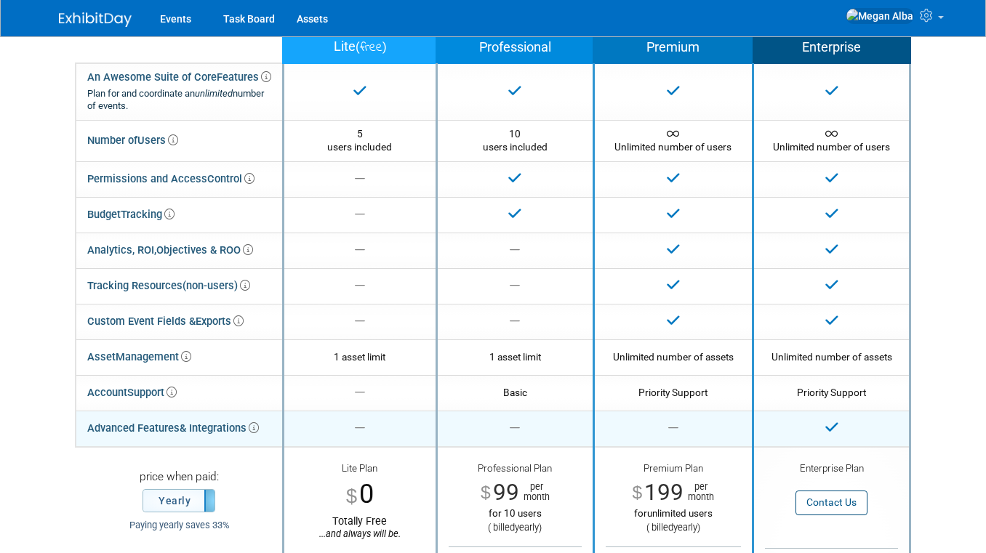
click at [254, 426] on icon at bounding box center [254, 428] width 10 height 10
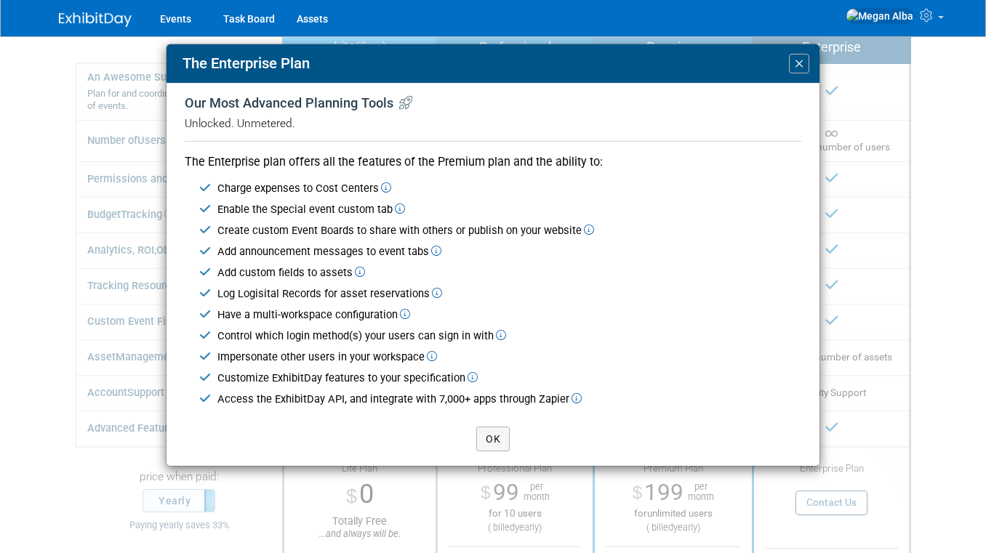
click at [385, 188] on icon at bounding box center [386, 188] width 10 height 10
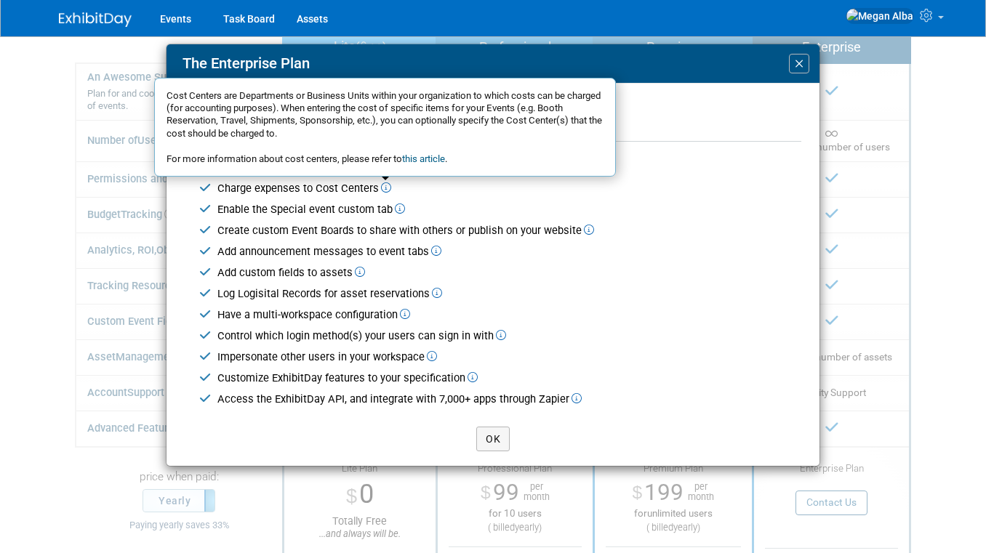
click at [398, 207] on icon at bounding box center [400, 209] width 10 height 10
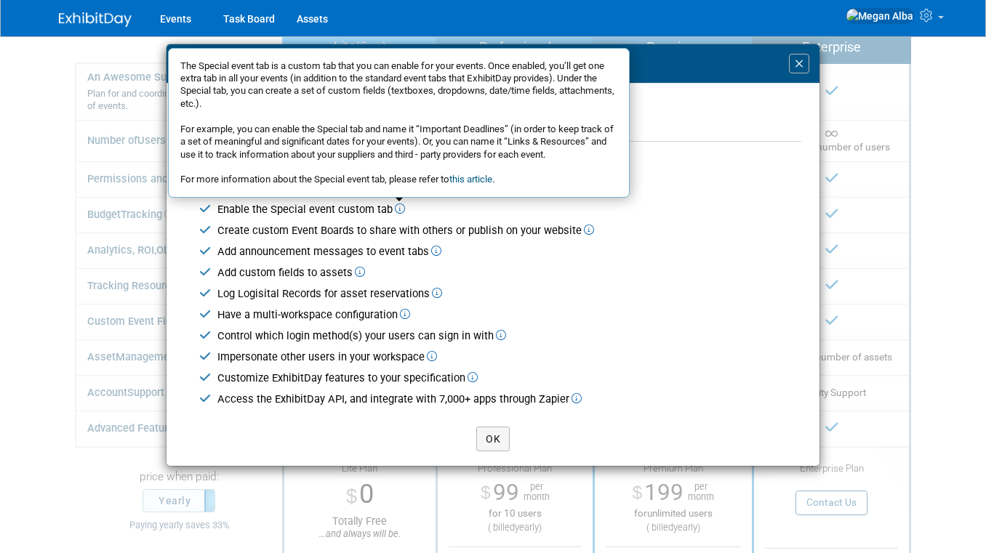
click at [589, 233] on icon at bounding box center [589, 230] width 10 height 10
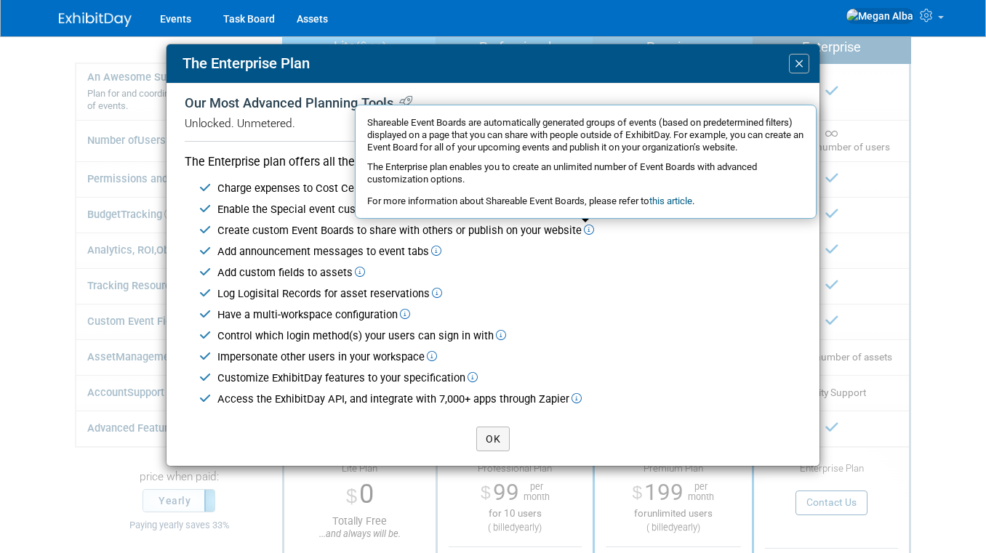
click at [434, 250] on icon at bounding box center [436, 252] width 10 height 10
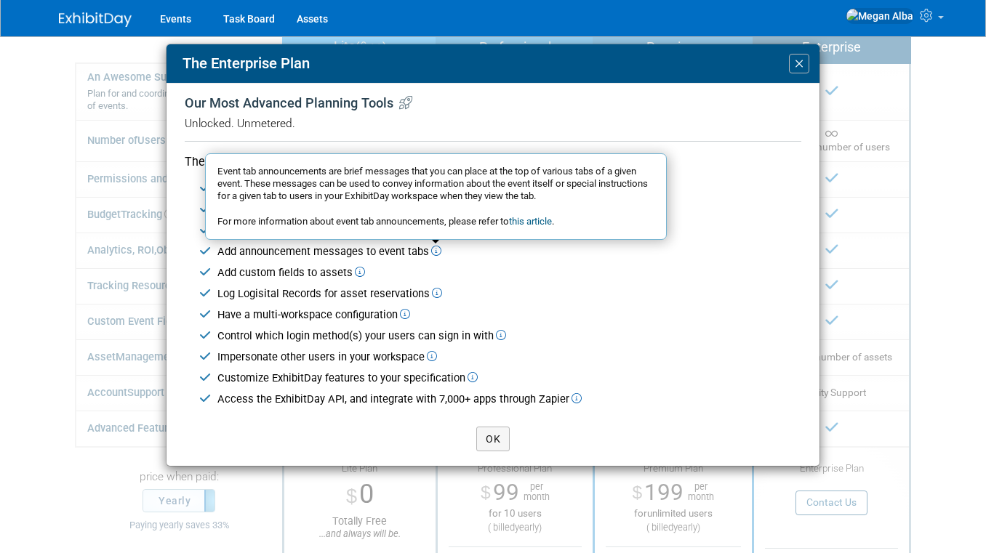
click at [356, 270] on icon at bounding box center [360, 273] width 10 height 10
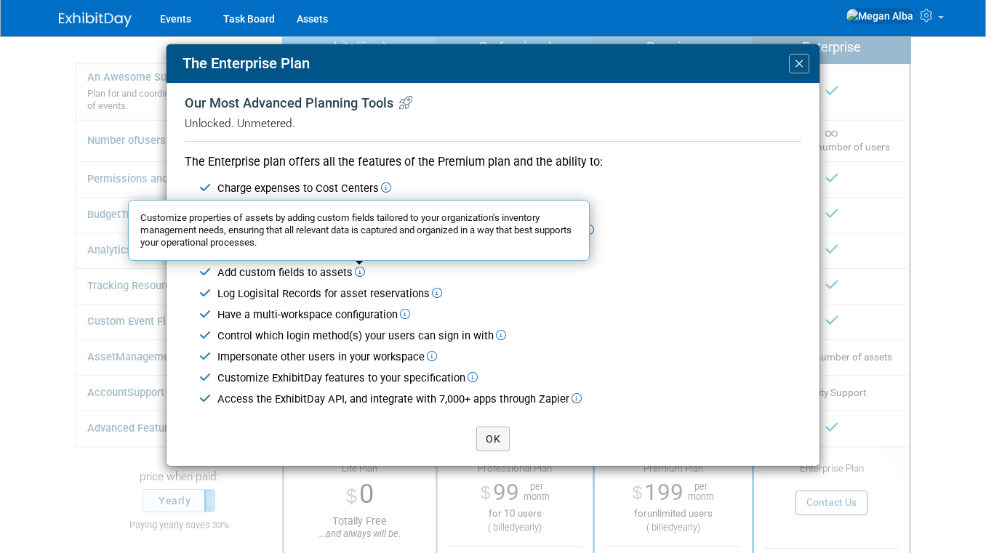
click at [434, 292] on icon at bounding box center [437, 294] width 10 height 10
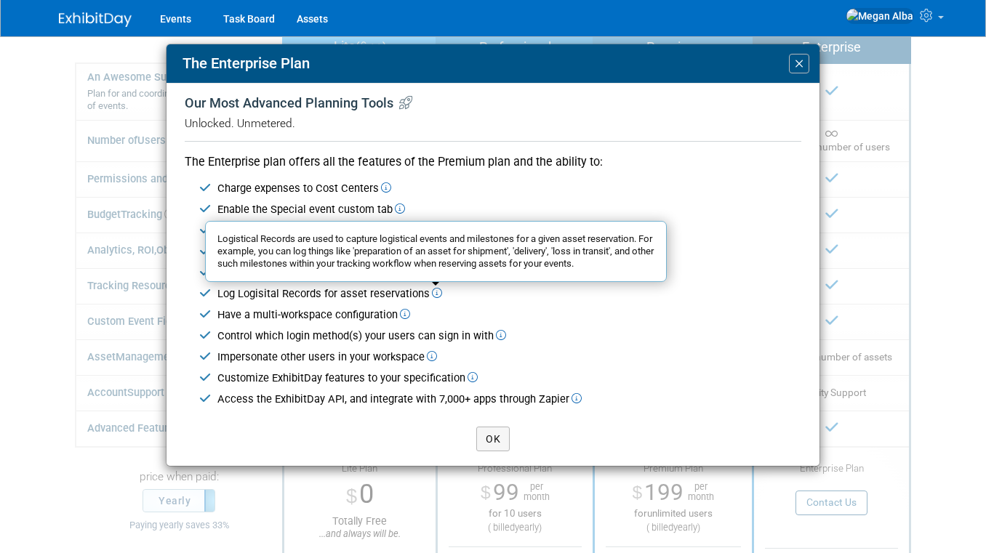
click at [407, 316] on icon at bounding box center [405, 315] width 10 height 10
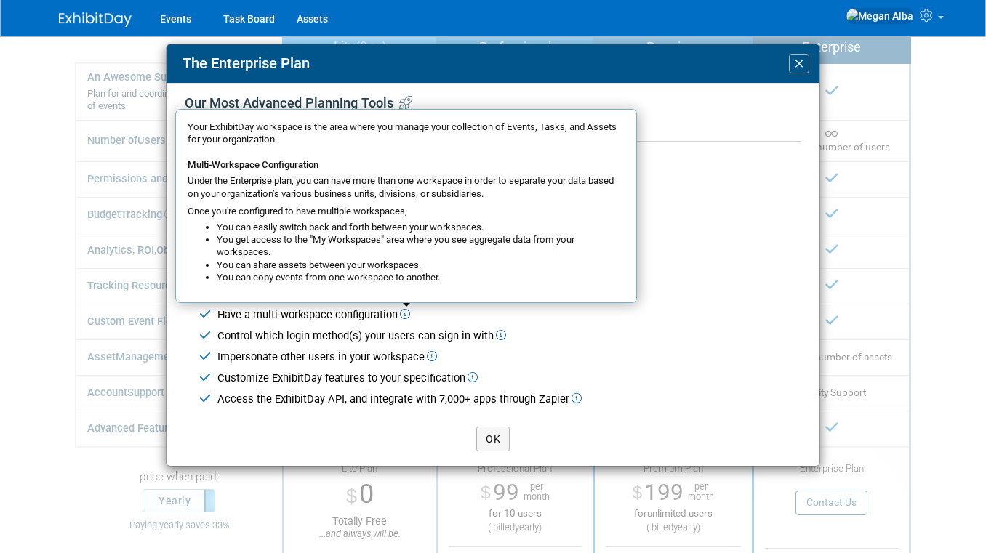
click at [504, 338] on icon at bounding box center [501, 336] width 10 height 10
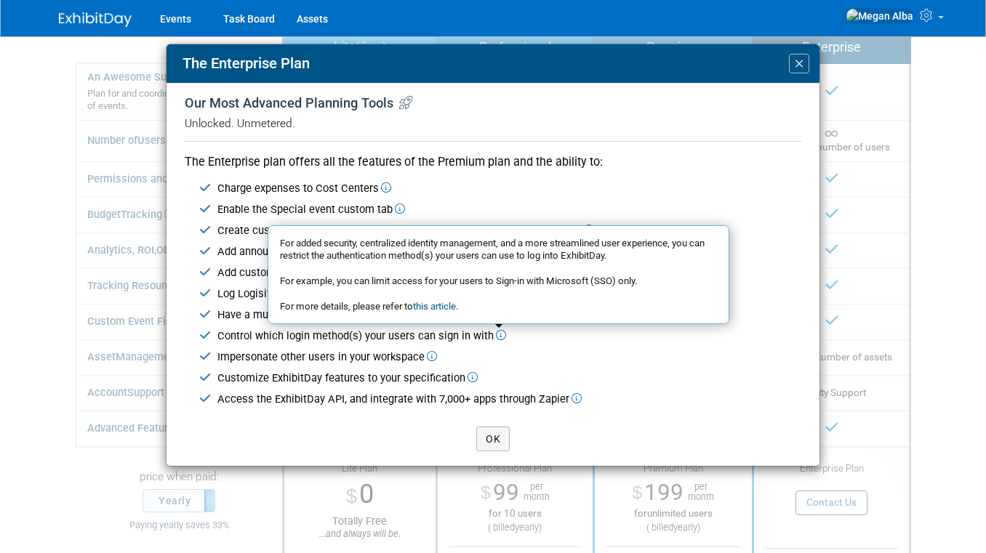
click at [575, 399] on icon at bounding box center [577, 399] width 10 height 10
